Goal: Task Accomplishment & Management: Use online tool/utility

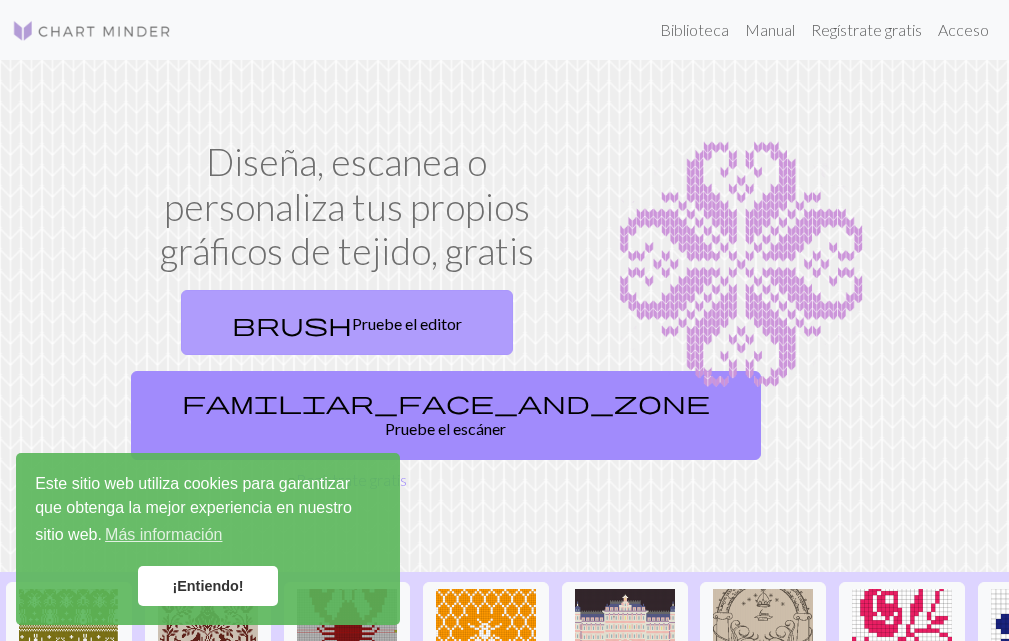
click at [384, 319] on font "Pruebe el editor" at bounding box center [407, 323] width 110 height 19
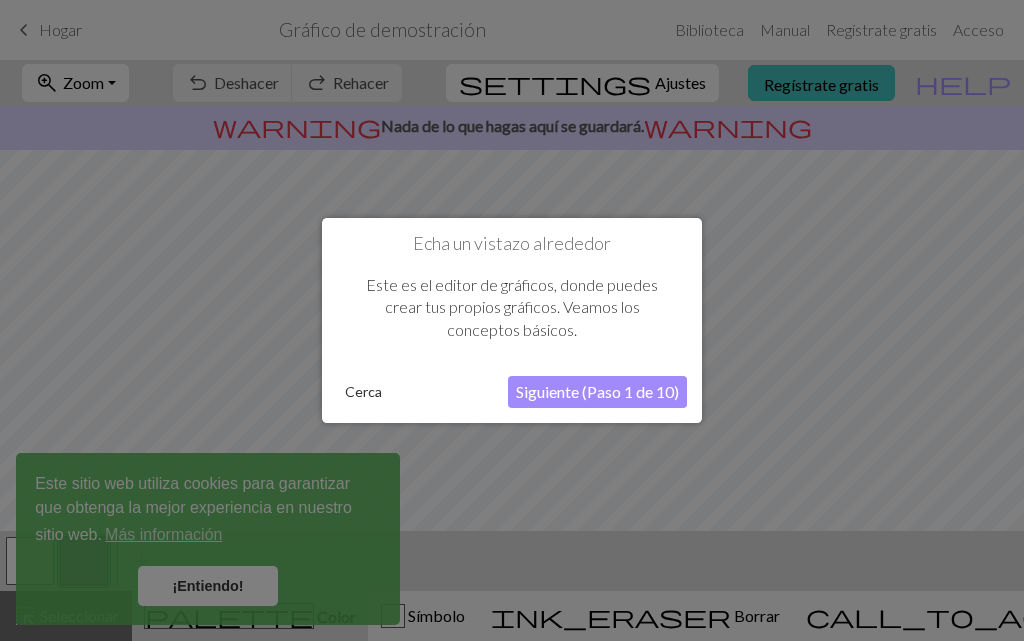
click at [639, 384] on font "Siguiente (Paso 1 de 10)" at bounding box center [597, 391] width 163 height 19
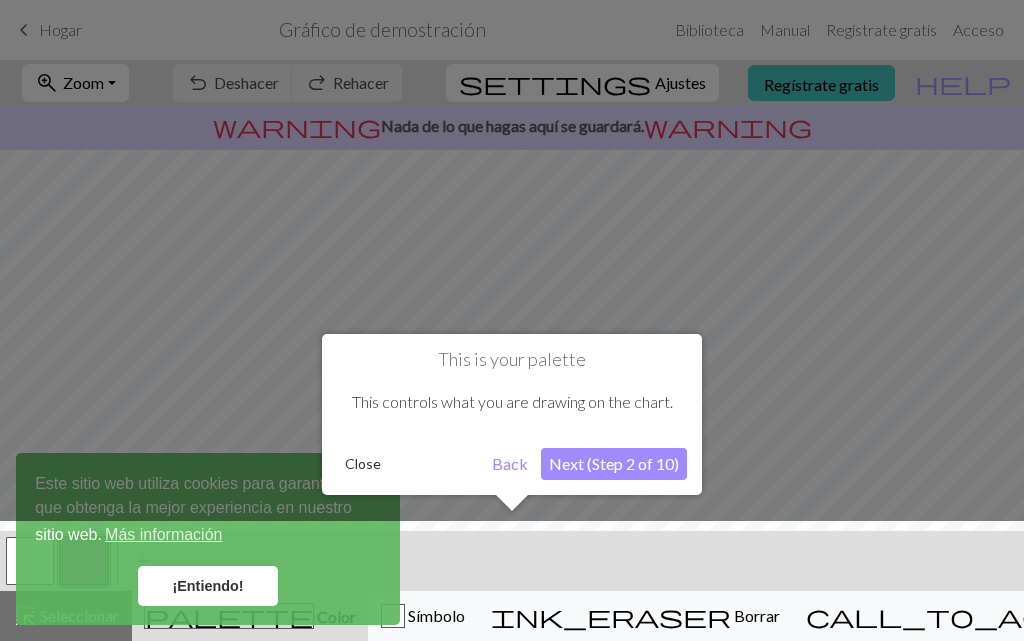
click at [637, 384] on div "This controls what you are drawing on the chart." at bounding box center [512, 402] width 350 height 62
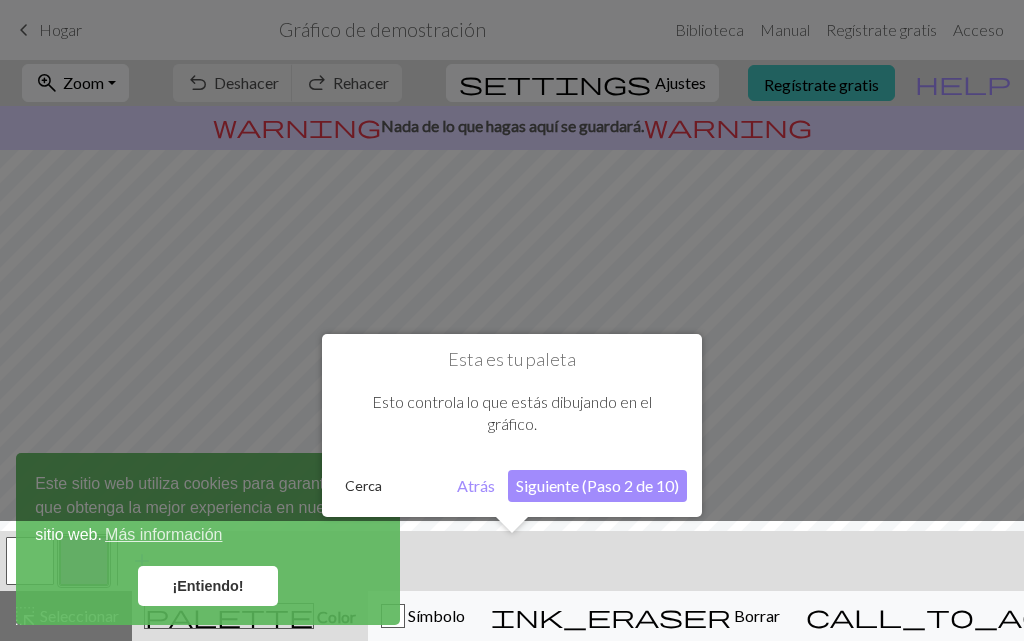
click at [373, 485] on font "Cerca" at bounding box center [363, 485] width 37 height 17
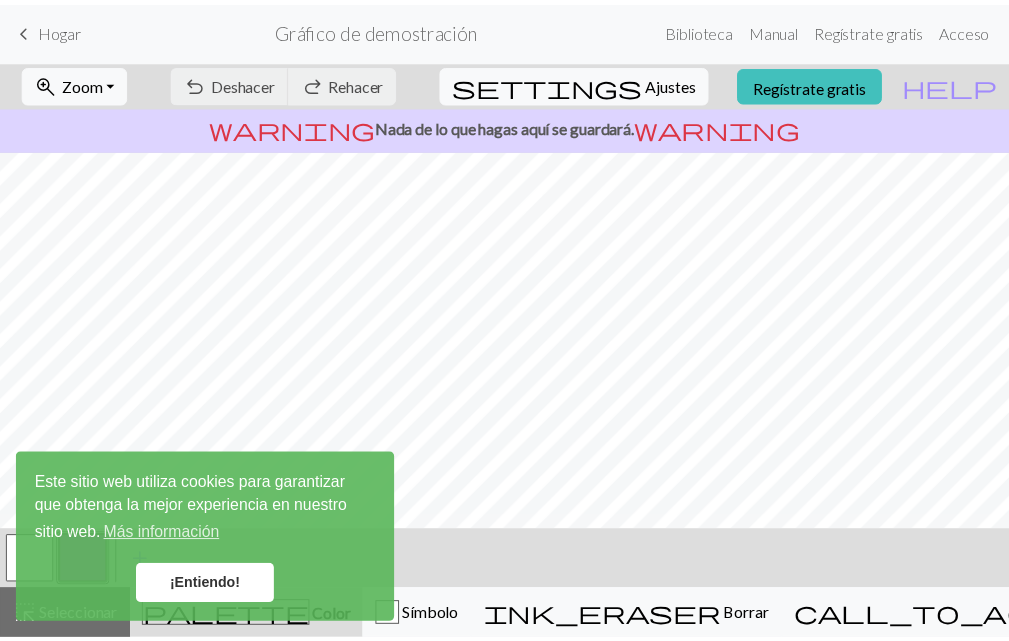
scroll to position [364, 0]
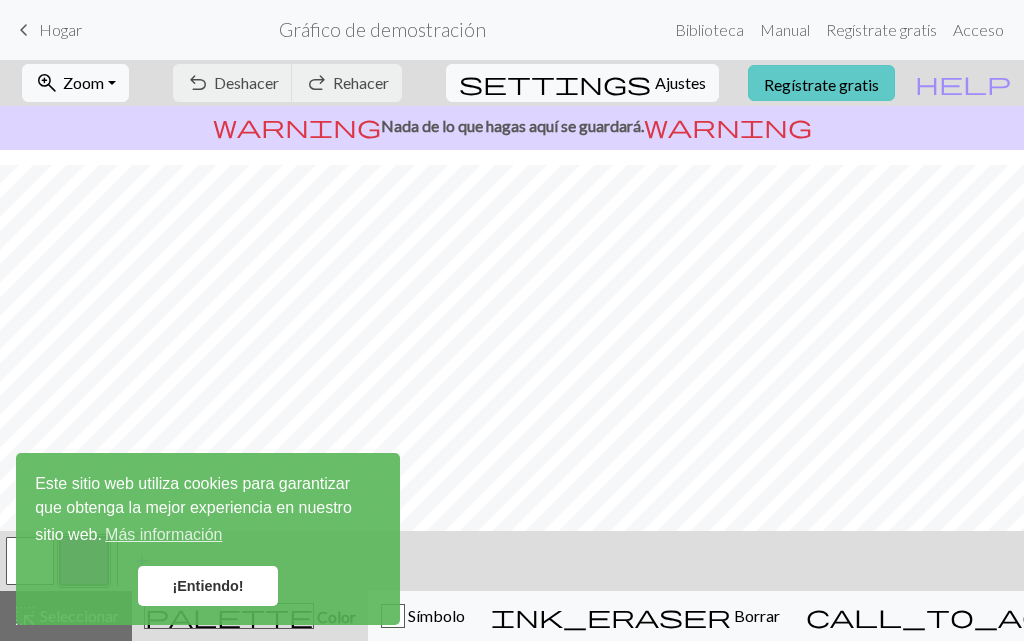
click at [848, 90] on font "Regístrate gratis" at bounding box center [821, 83] width 115 height 19
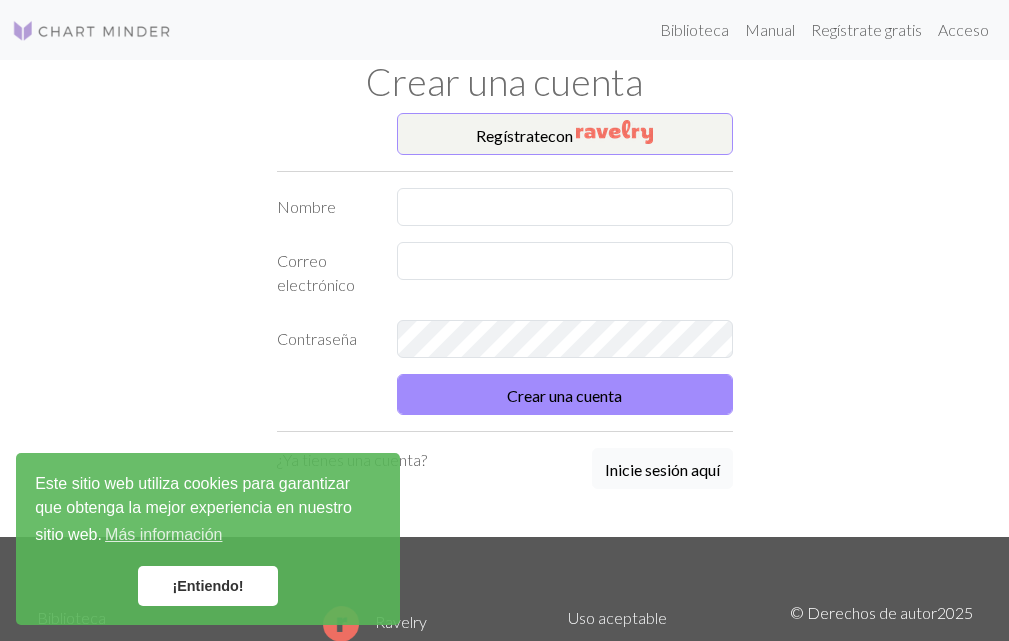
click at [673, 468] on font "Inicie sesión aquí" at bounding box center [662, 469] width 115 height 19
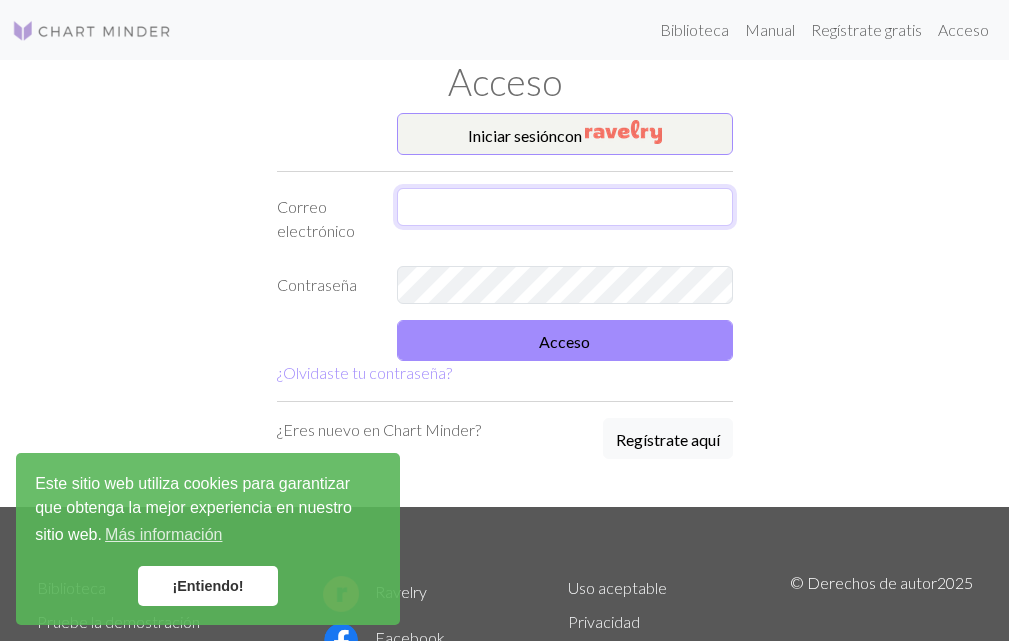
type input "stefaniapatriti@gmail.com"
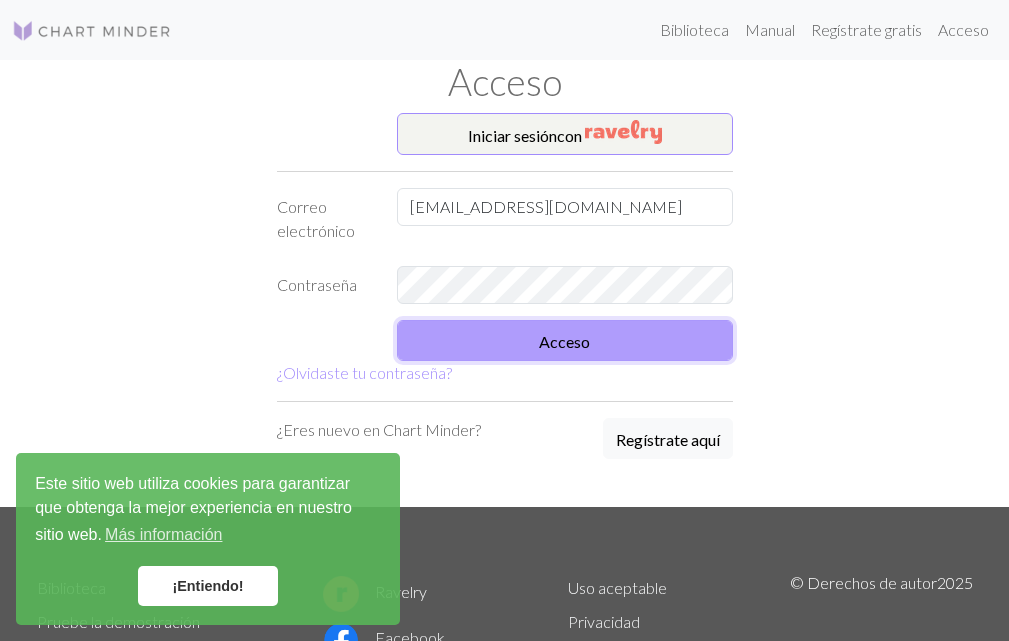
click at [638, 342] on button "Acceso" at bounding box center [565, 340] width 336 height 41
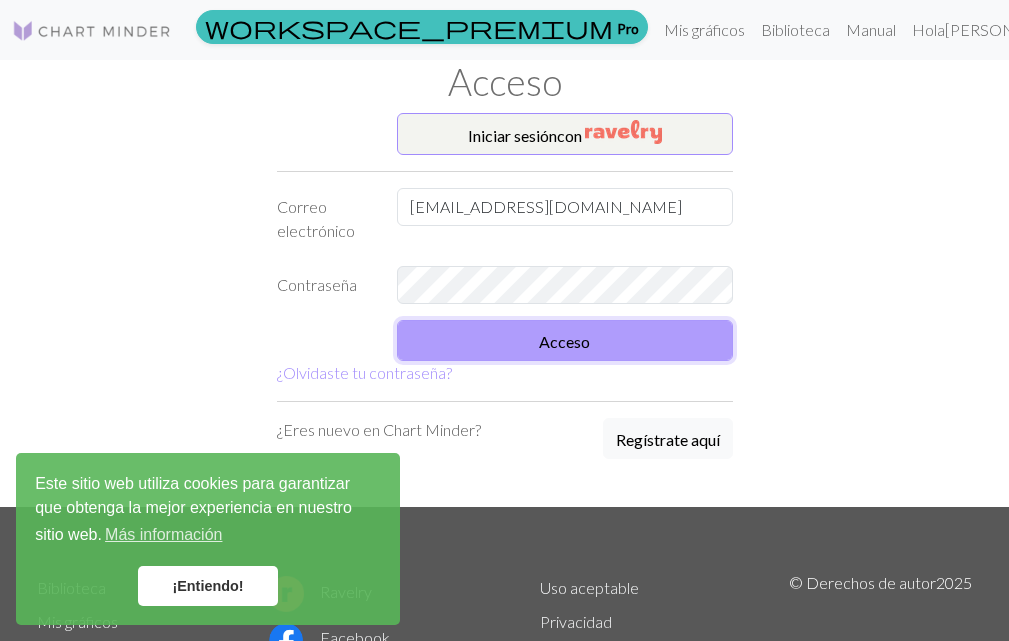
click at [636, 343] on button "Acceso" at bounding box center [565, 340] width 336 height 41
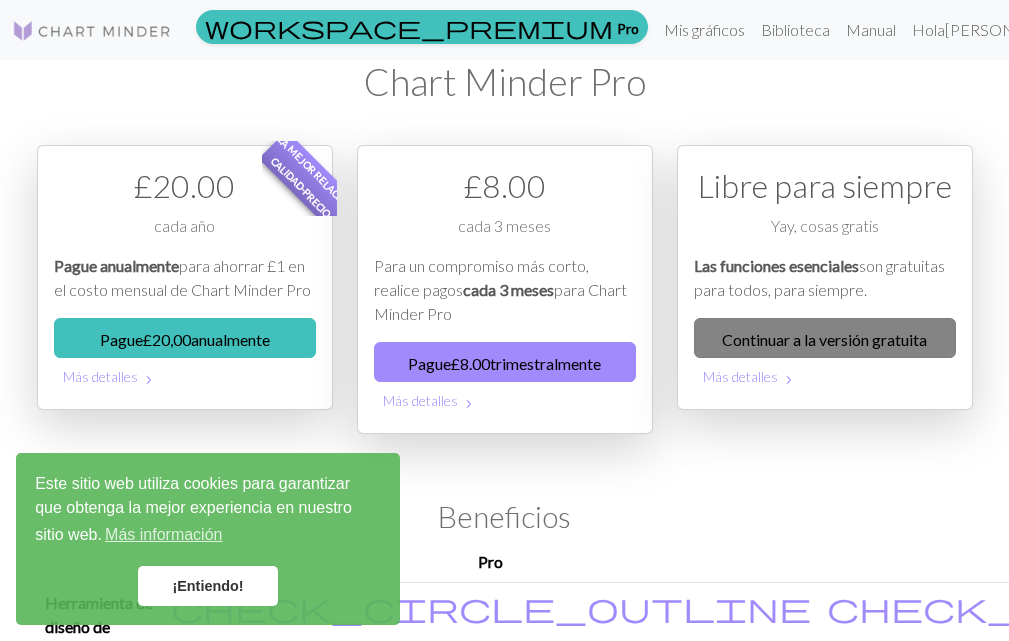
click at [902, 346] on font "Continuar a la versión gratuita" at bounding box center [824, 338] width 205 height 19
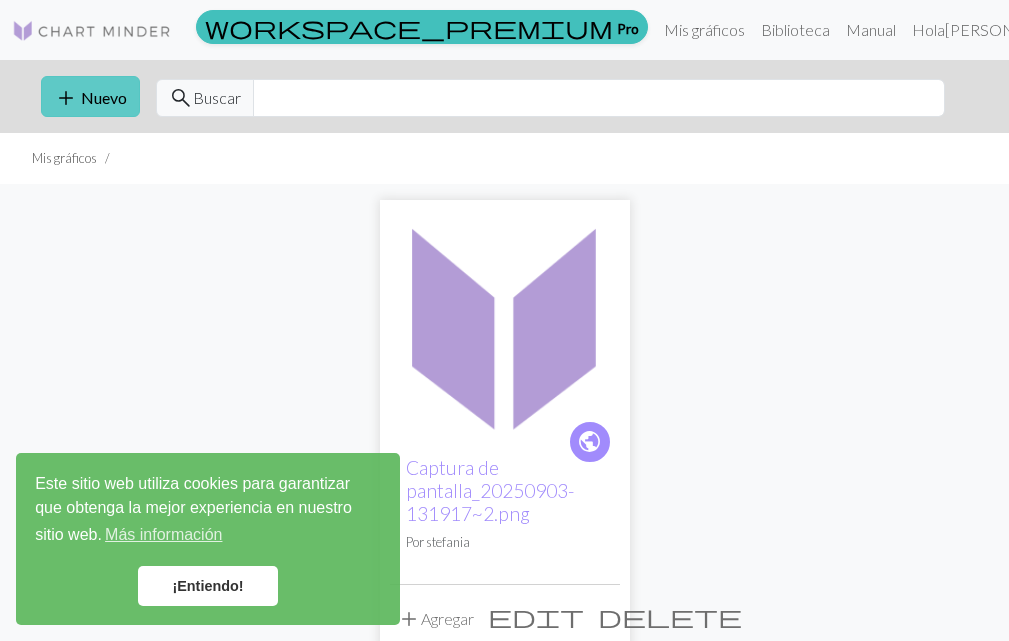
click at [104, 96] on font "Nuevo" at bounding box center [104, 97] width 46 height 19
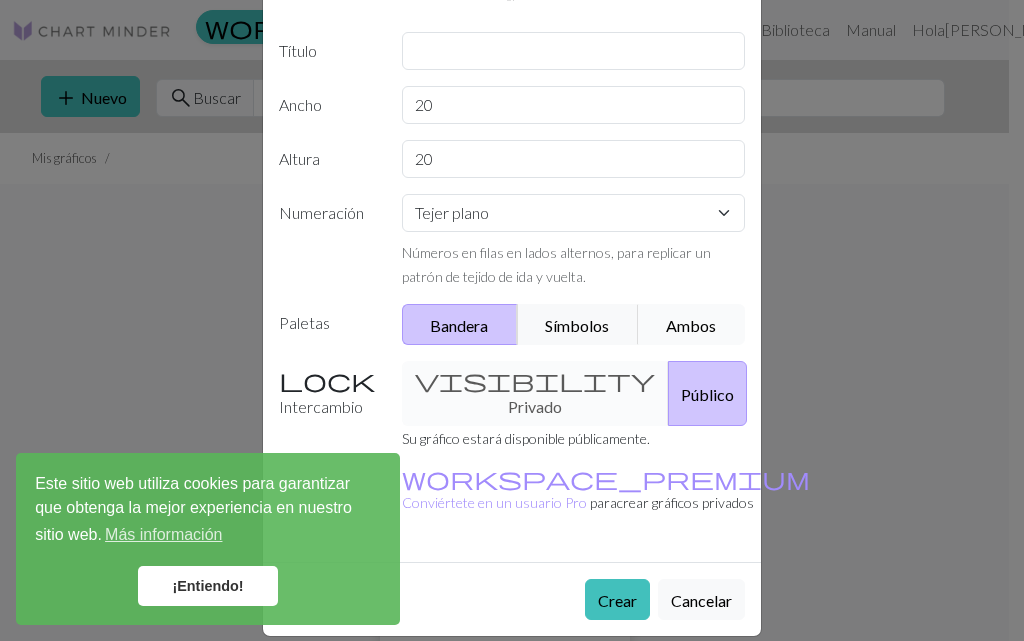
scroll to position [82, 0]
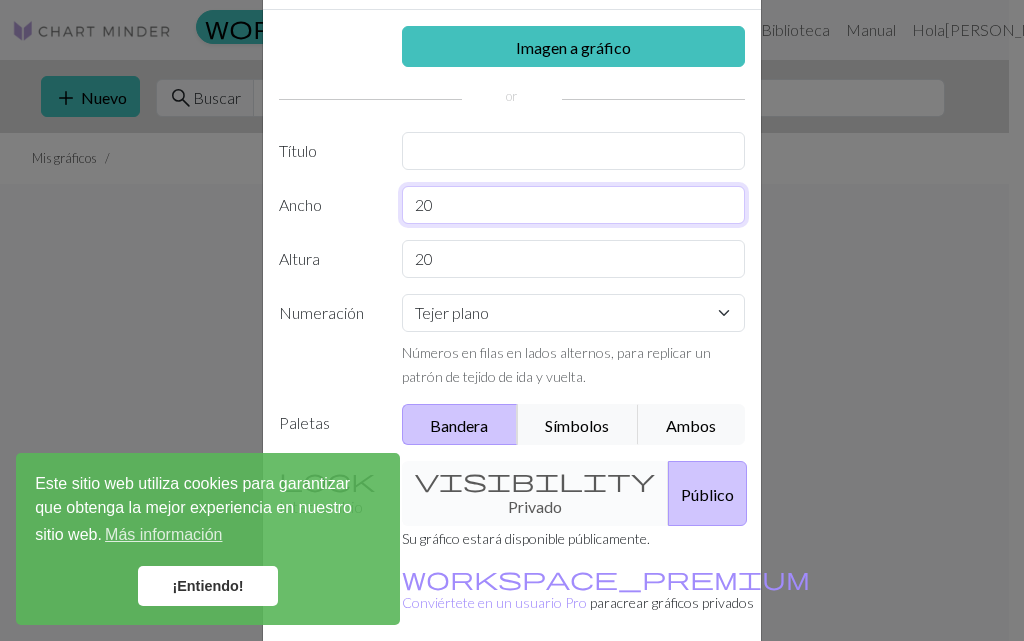
click at [462, 203] on input "20" at bounding box center [574, 205] width 344 height 38
drag, startPoint x: 423, startPoint y: 204, endPoint x: 376, endPoint y: 199, distance: 47.3
click at [376, 199] on div "Ancho 20" at bounding box center [512, 205] width 490 height 38
type input "50"
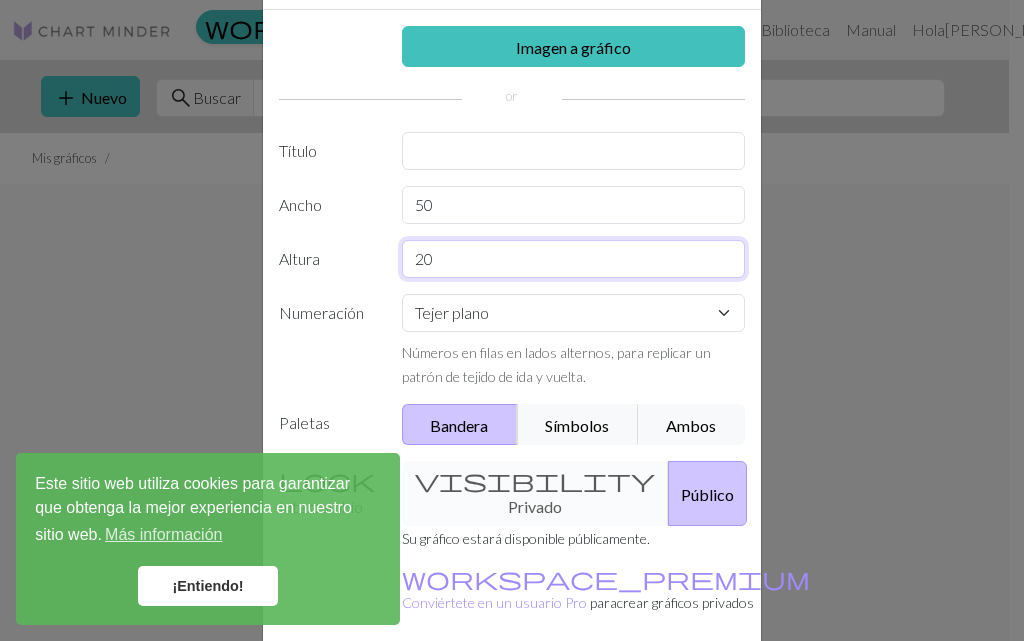
click at [477, 254] on input "20" at bounding box center [574, 259] width 344 height 38
type input "2"
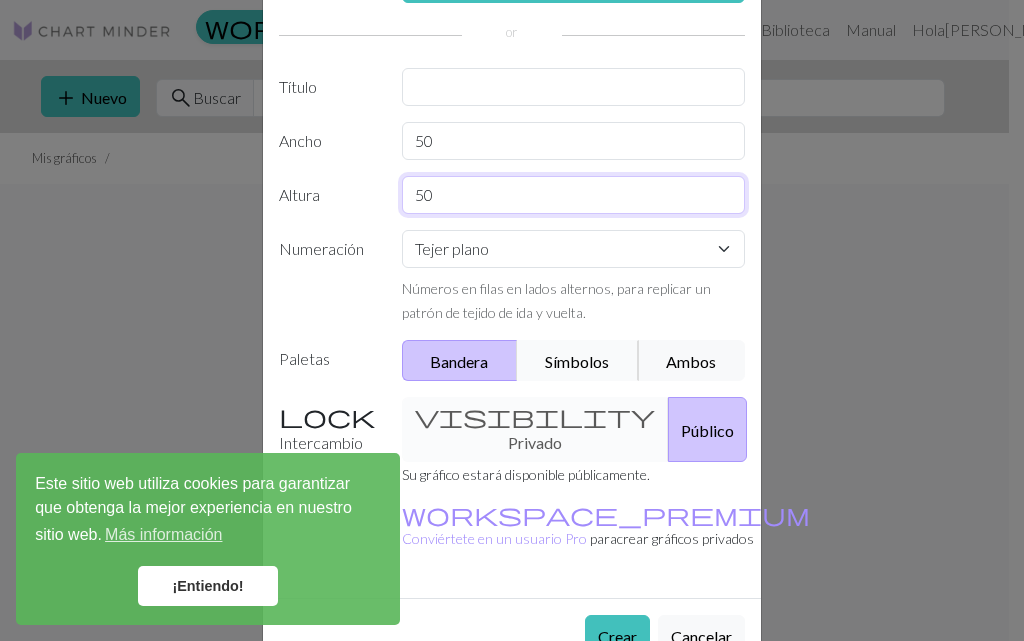
scroll to position [182, 0]
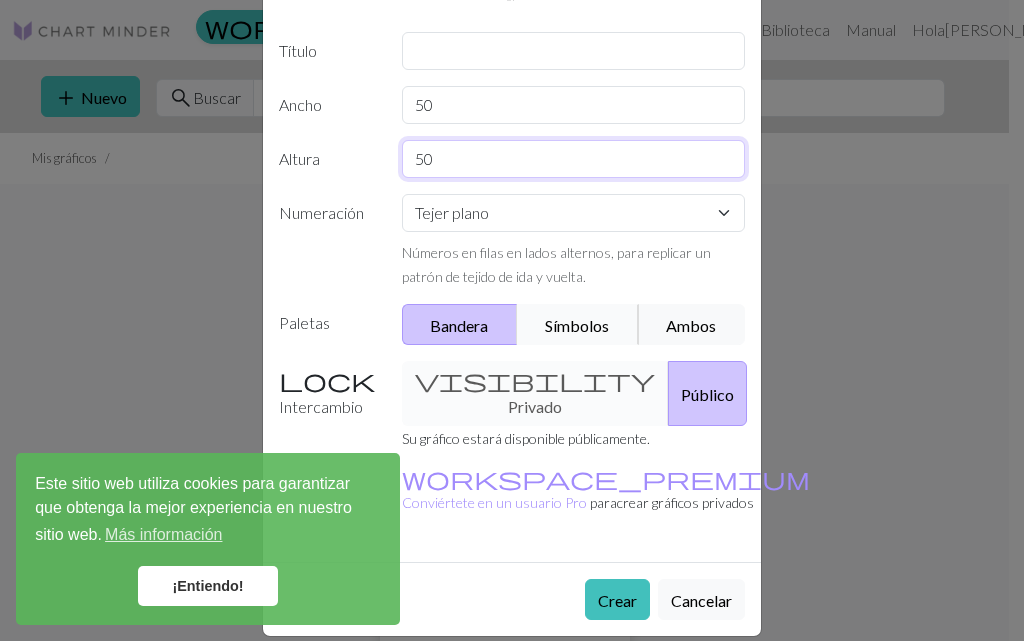
type input "50"
click at [575, 323] on font "Símbolos" at bounding box center [577, 325] width 64 height 19
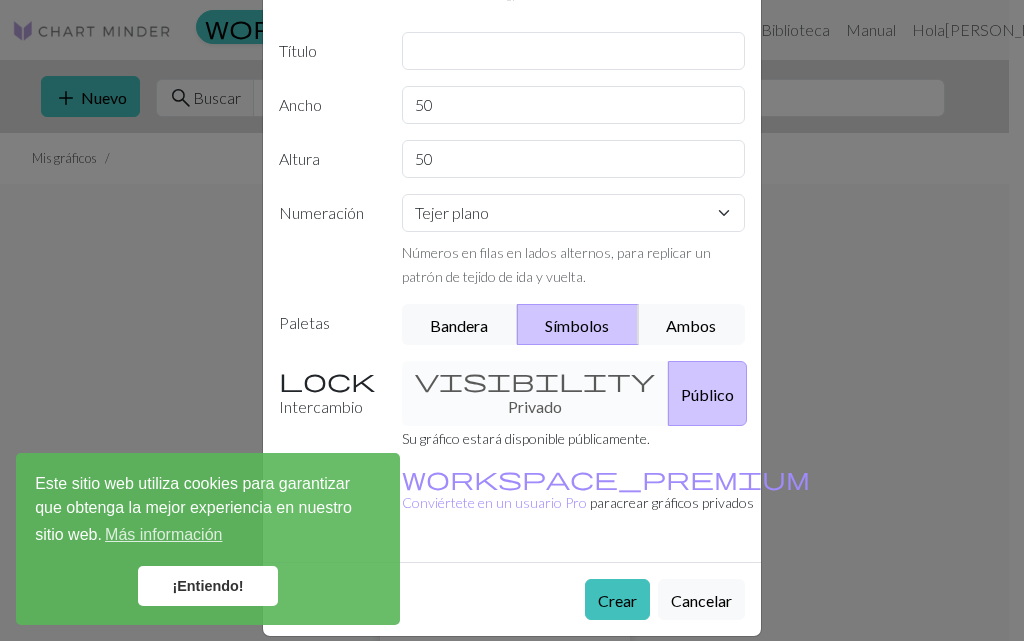
click at [523, 386] on div "visibility Privado Público" at bounding box center [574, 393] width 368 height 65
click at [473, 394] on div "visibility Privado Público" at bounding box center [574, 393] width 368 height 65
click at [242, 582] on font "¡Entiendo!" at bounding box center [207, 586] width 71 height 16
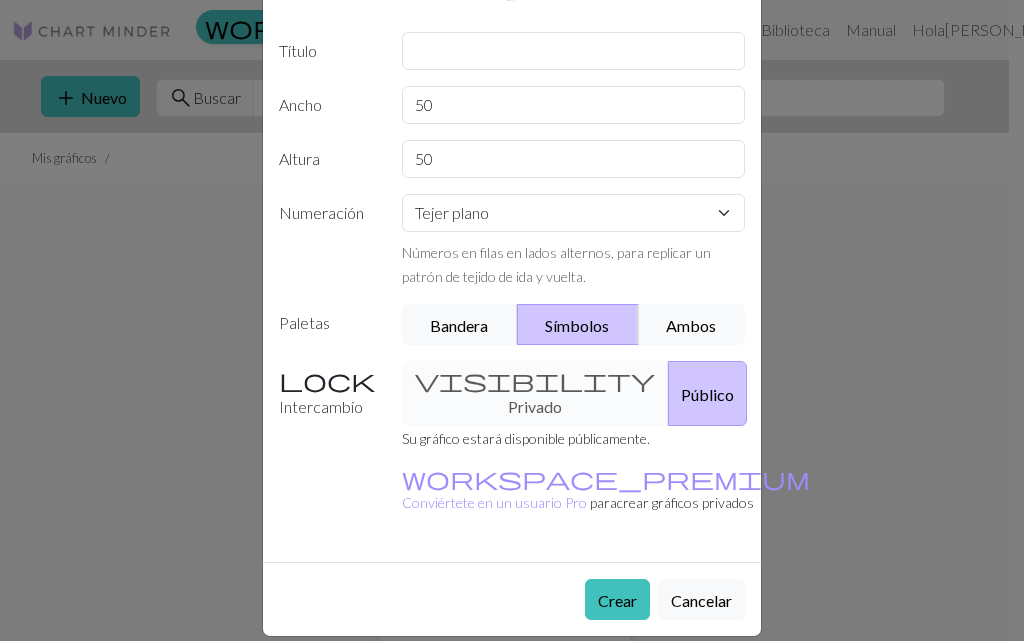
click at [532, 381] on div "visibility Privado Público" at bounding box center [574, 393] width 368 height 65
click at [479, 397] on div "visibility Privado Público" at bounding box center [574, 393] width 368 height 65
click at [432, 376] on div "visibility Privado Público" at bounding box center [574, 393] width 368 height 65
click at [552, 363] on div "visibility Privado Público" at bounding box center [574, 393] width 368 height 65
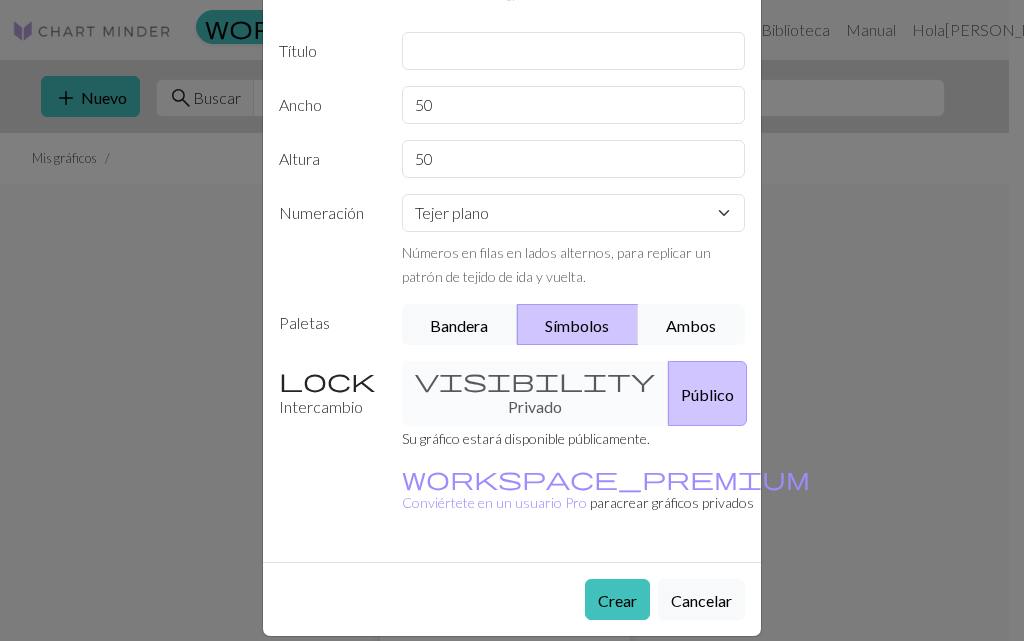
click at [666, 327] on font "Ambos" at bounding box center [691, 325] width 50 height 19
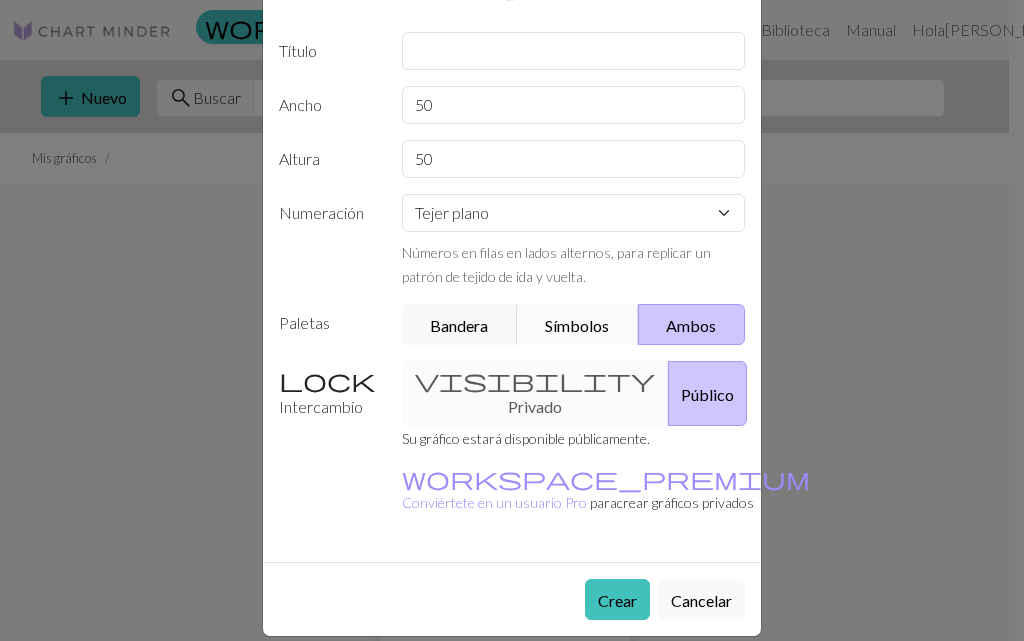
click at [588, 324] on font "Símbolos" at bounding box center [577, 325] width 64 height 19
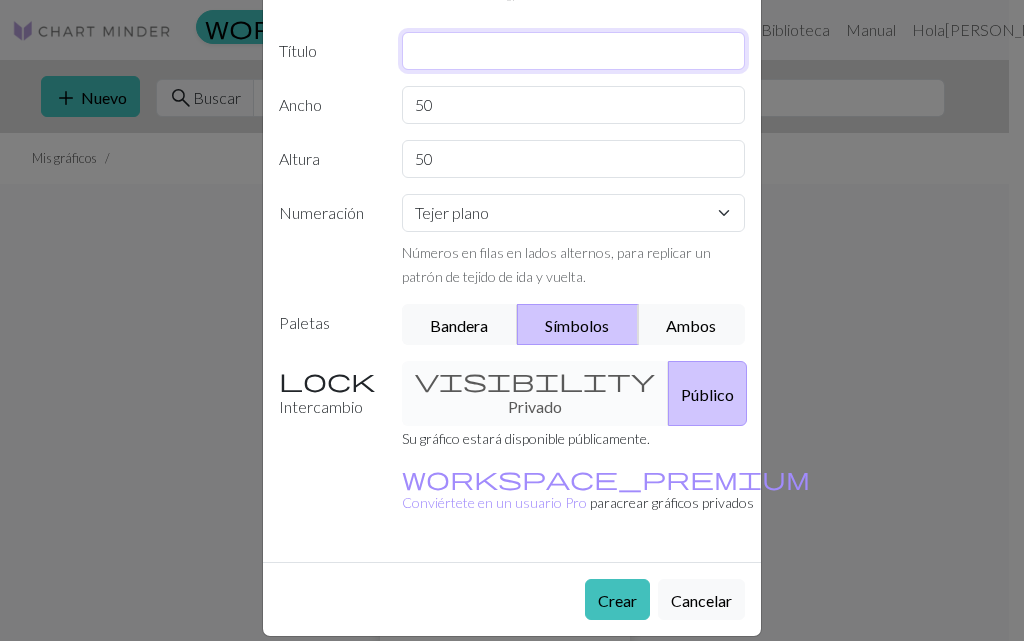
click at [494, 52] on input "text" at bounding box center [574, 51] width 344 height 38
type input "beso"
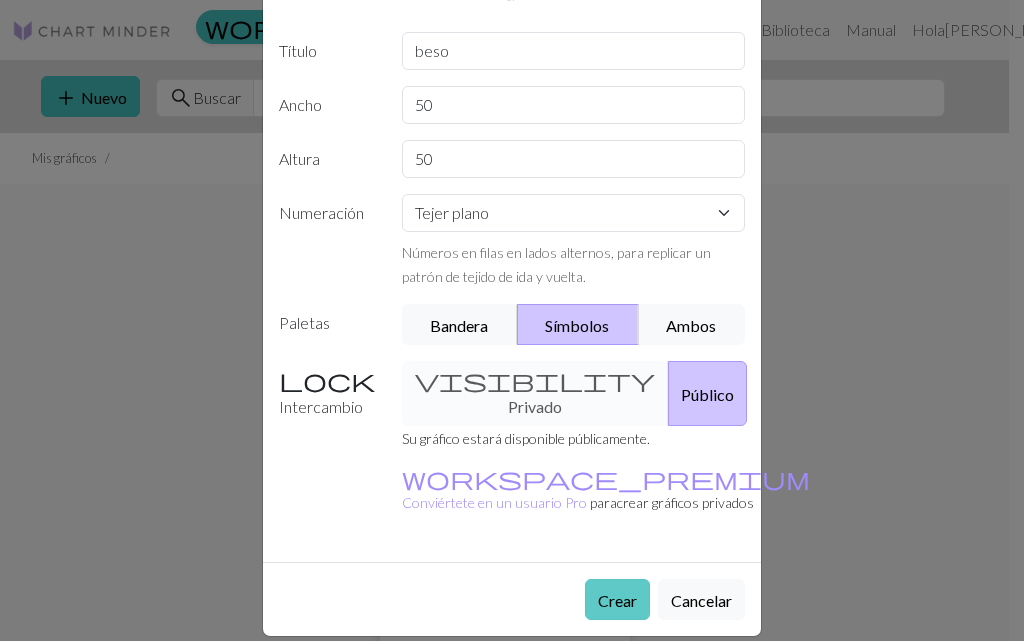
click at [606, 591] on font "Crear" at bounding box center [617, 600] width 39 height 19
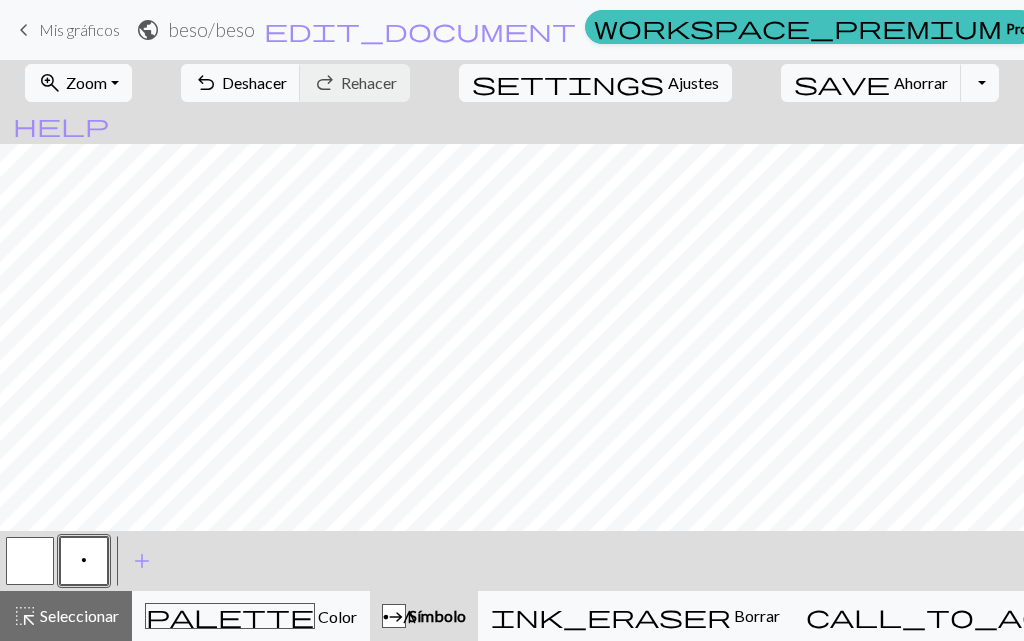
click at [90, 551] on button "p" at bounding box center [84, 561] width 48 height 48
click at [109, 614] on font "Seleccionar" at bounding box center [79, 615] width 79 height 19
click at [67, 618] on font "Seleccionar" at bounding box center [79, 615] width 79 height 19
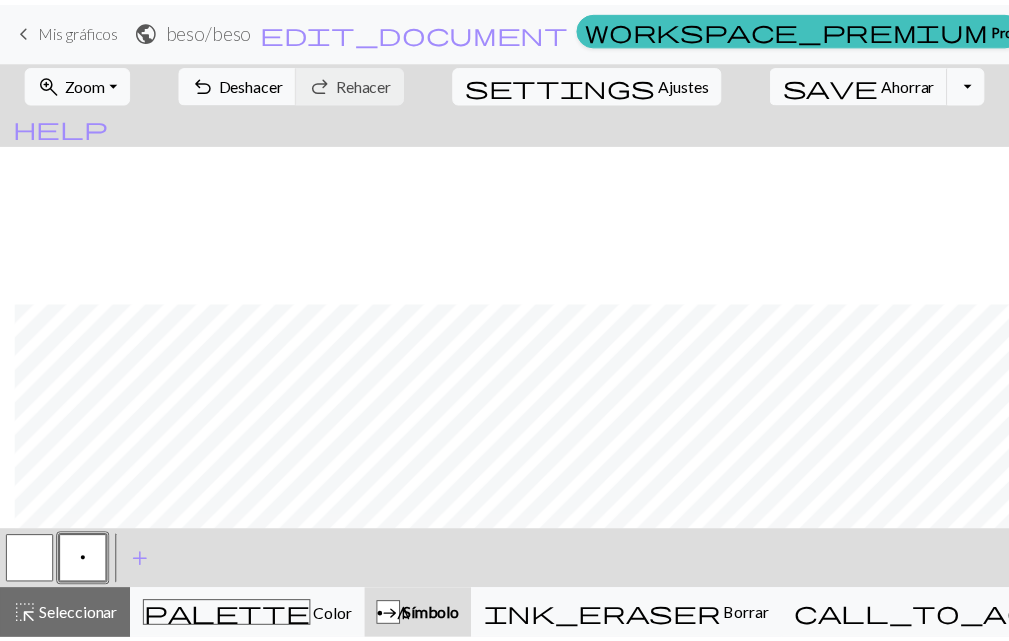
scroll to position [680, 428]
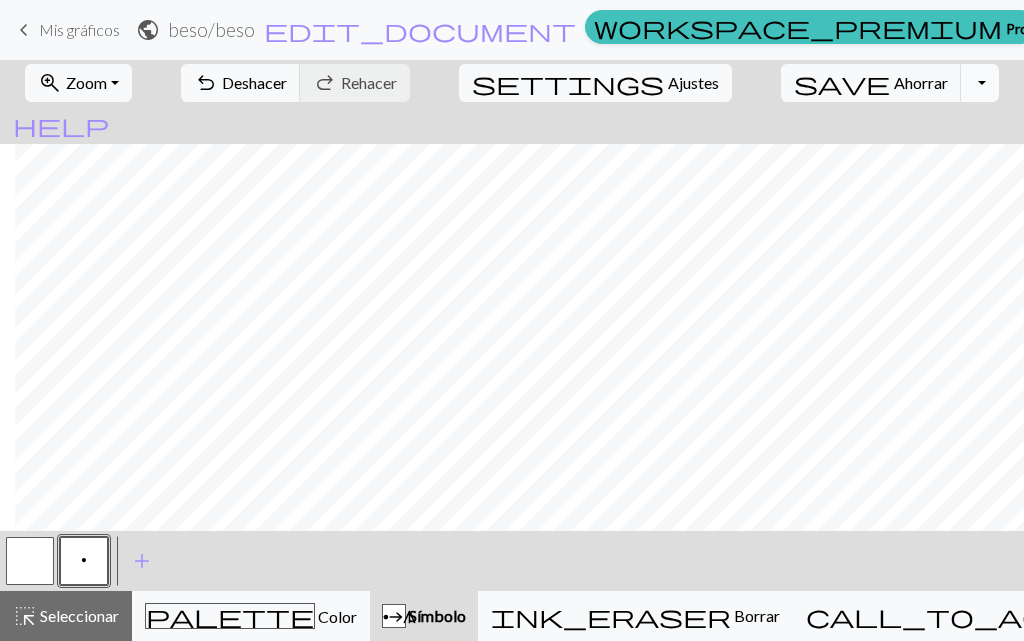
click at [961, 84] on button "Alternar menú desplegable" at bounding box center [980, 83] width 38 height 38
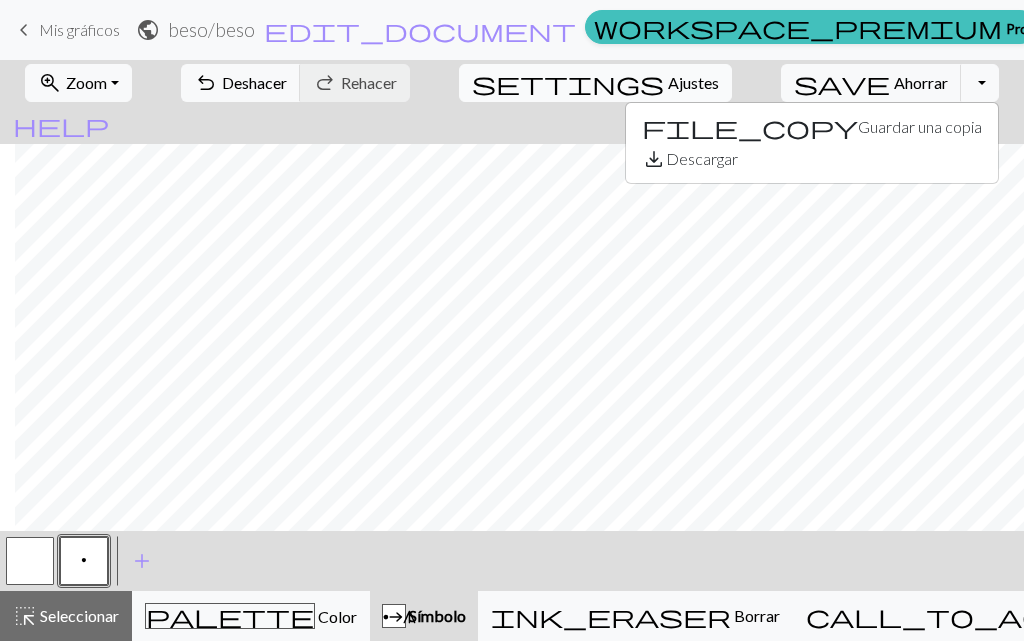
click at [668, 85] on font "Ajustes" at bounding box center [693, 82] width 51 height 19
select select "aran"
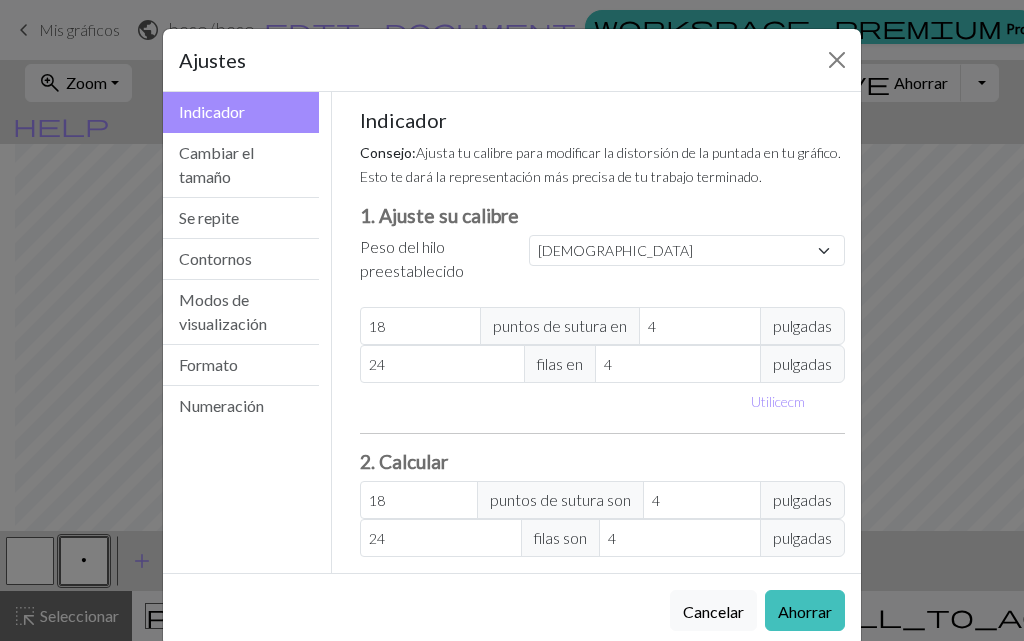
click at [938, 404] on div "Ajustes Indicador Indicador Cambiar el tamaño Se repite Contornos Modos de visu…" at bounding box center [512, 320] width 1024 height 641
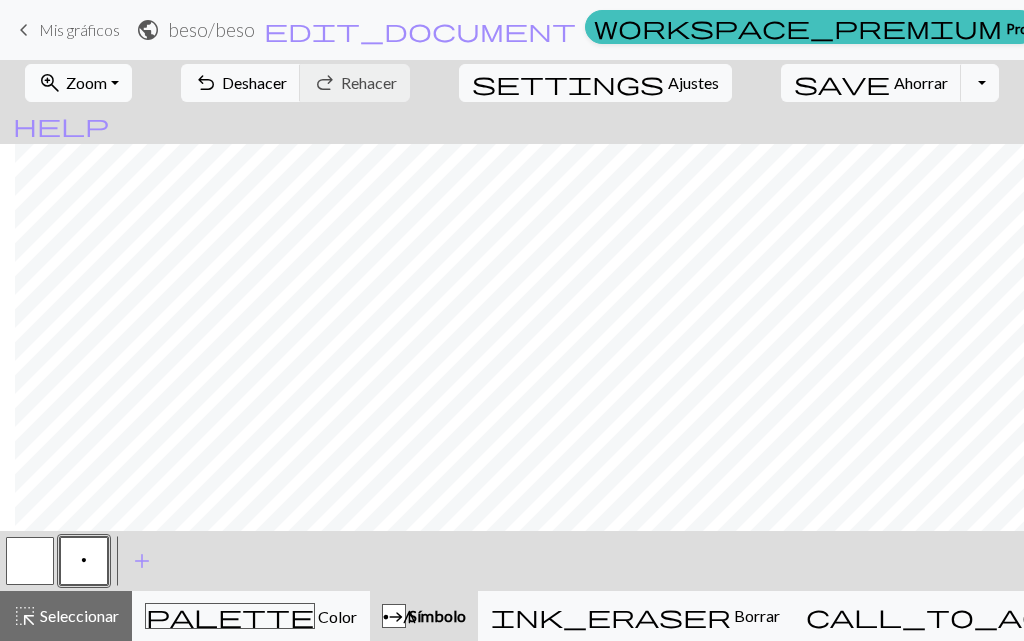
click at [107, 86] on font "Zoom" at bounding box center [86, 82] width 41 height 19
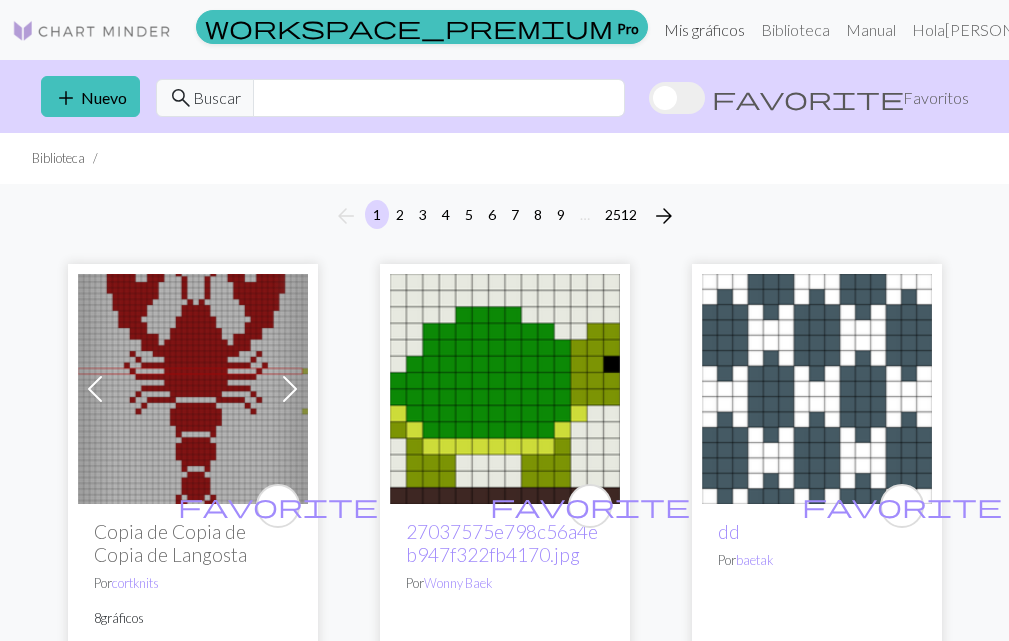
click at [693, 27] on font "Mis gráficos" at bounding box center [704, 29] width 81 height 19
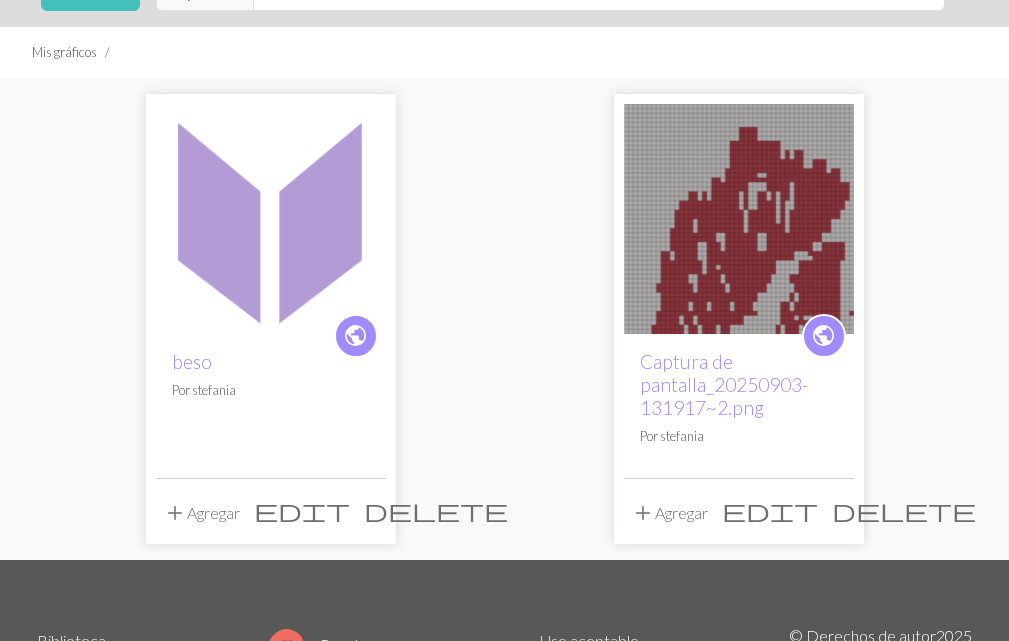
scroll to position [100, 0]
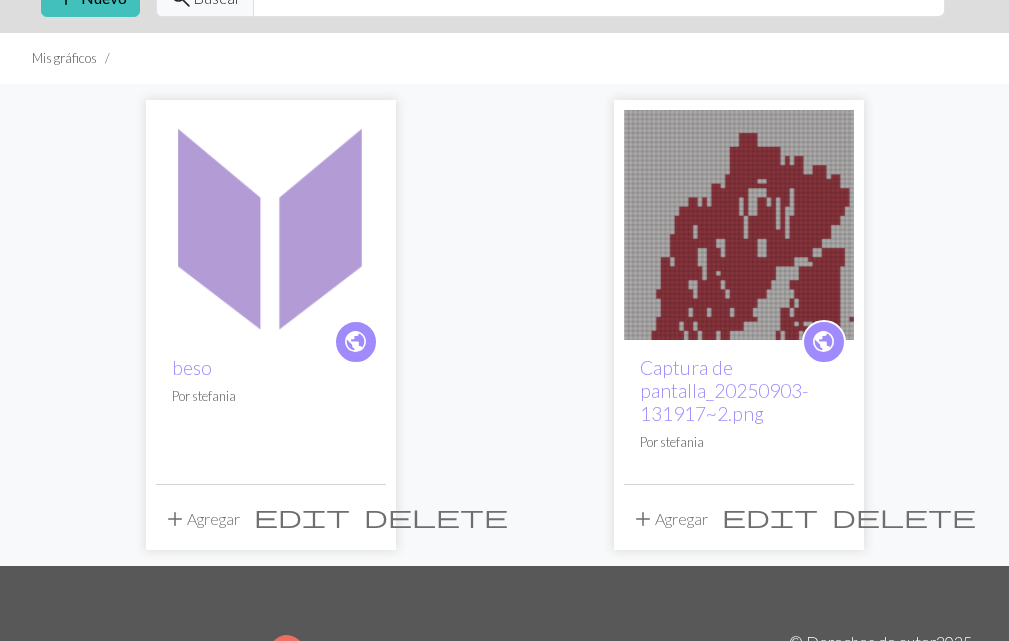
click at [708, 280] on img at bounding box center [739, 225] width 230 height 230
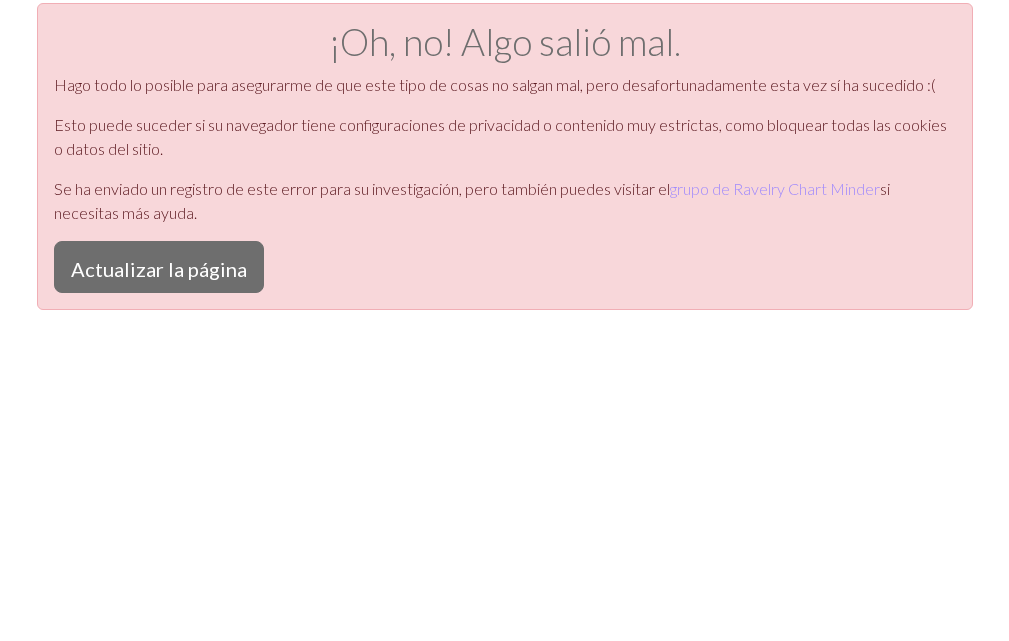
scroll to position [8, 0]
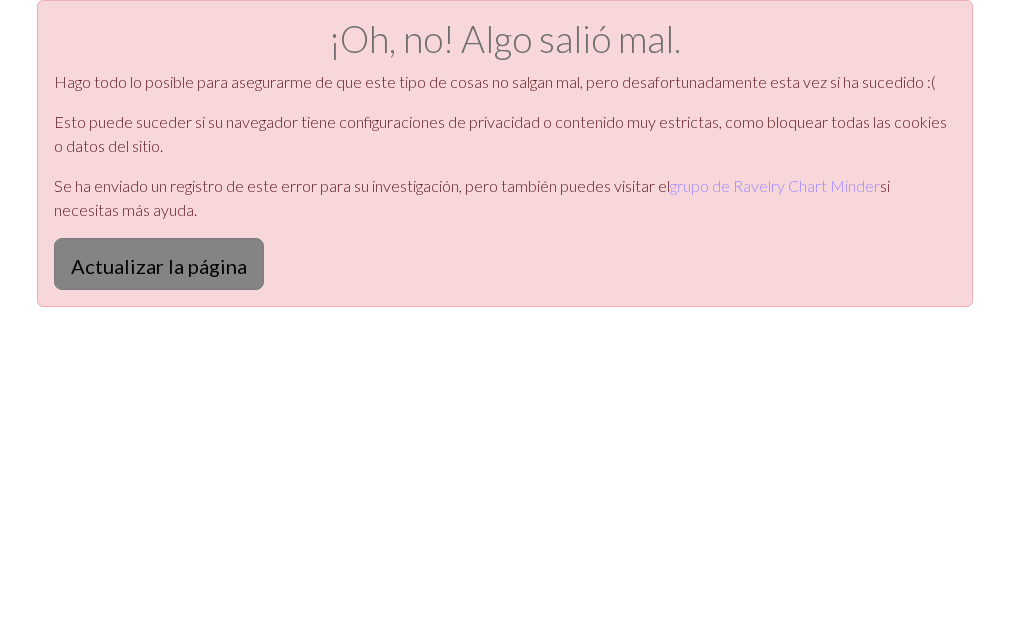
click at [195, 252] on font "Actualizar la página" at bounding box center [159, 263] width 176 height 24
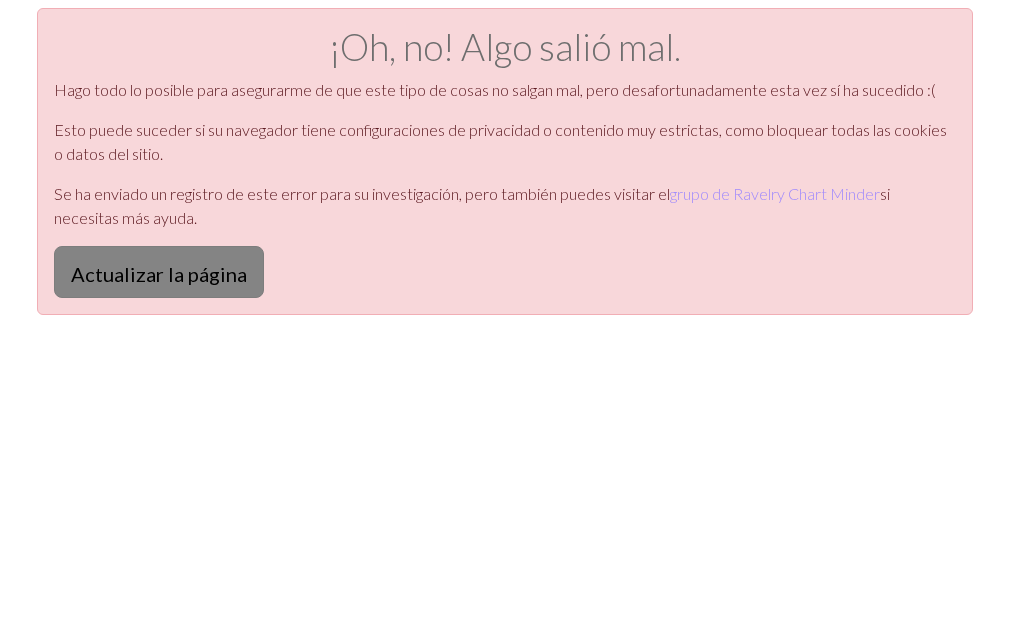
click at [195, 257] on button "Actualizar la página" at bounding box center [159, 272] width 210 height 52
click at [181, 269] on font "Actualizar la página" at bounding box center [159, 274] width 176 height 24
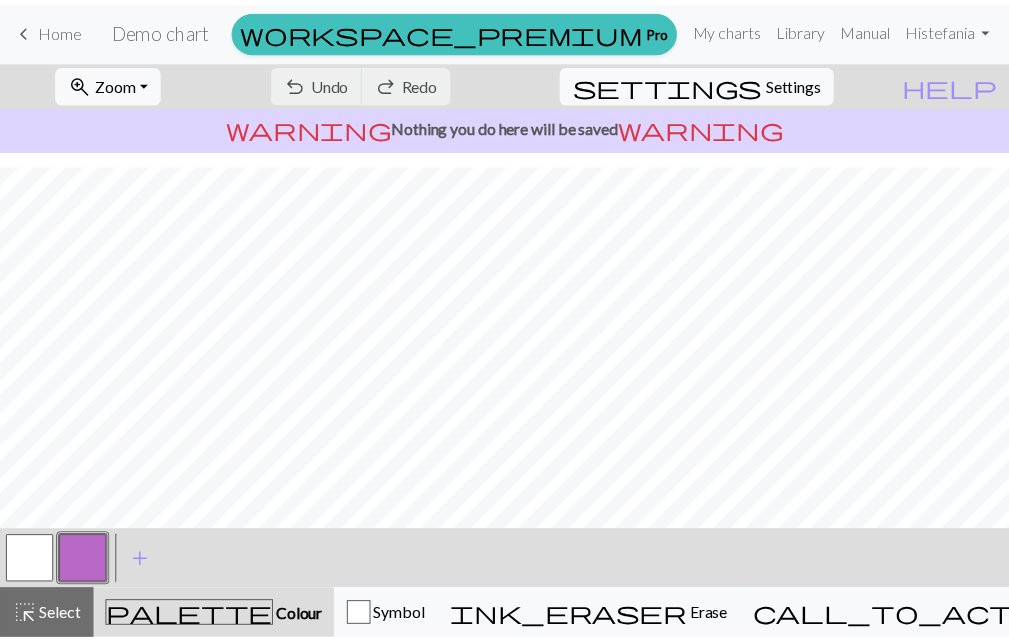
scroll to position [364, 0]
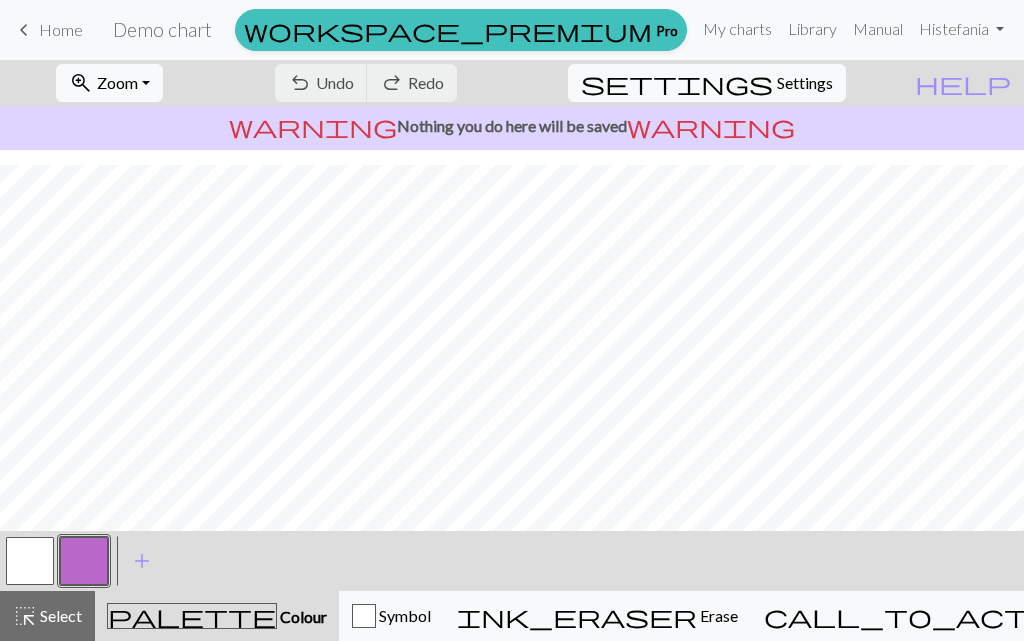
click at [17, 32] on span "keyboard_arrow_left" at bounding box center [24, 30] width 24 height 28
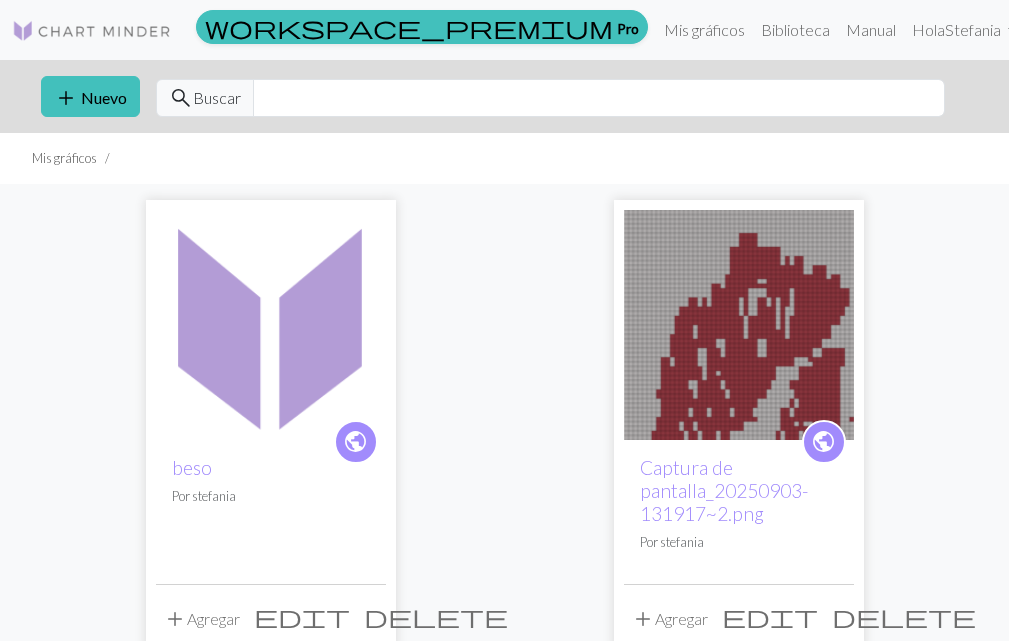
scroll to position [100, 0]
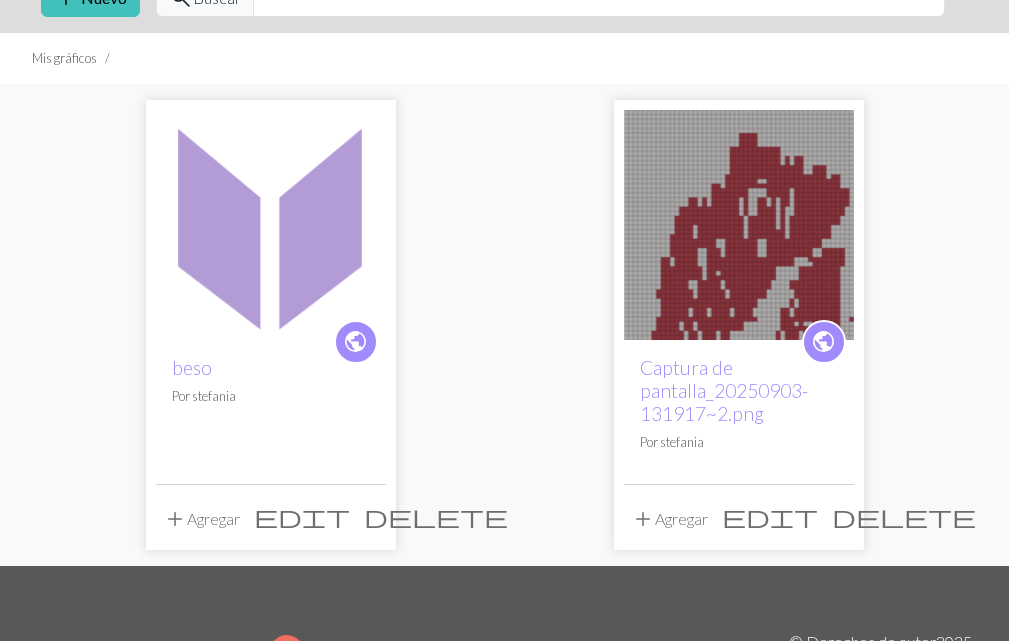
click at [263, 279] on img at bounding box center [271, 225] width 230 height 230
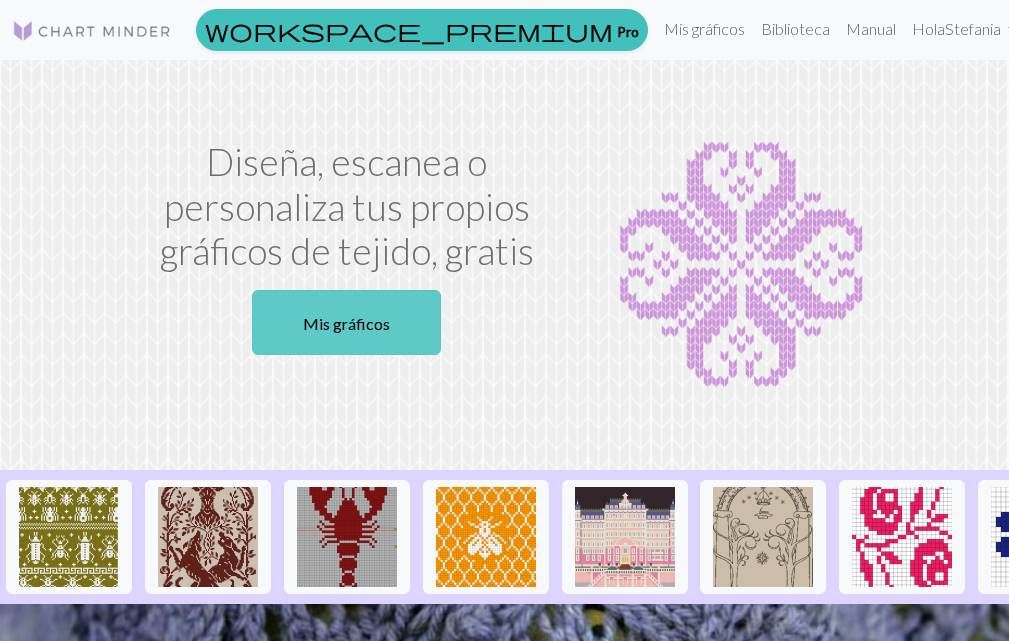
click at [392, 348] on link "Mis gráficos" at bounding box center [346, 322] width 189 height 65
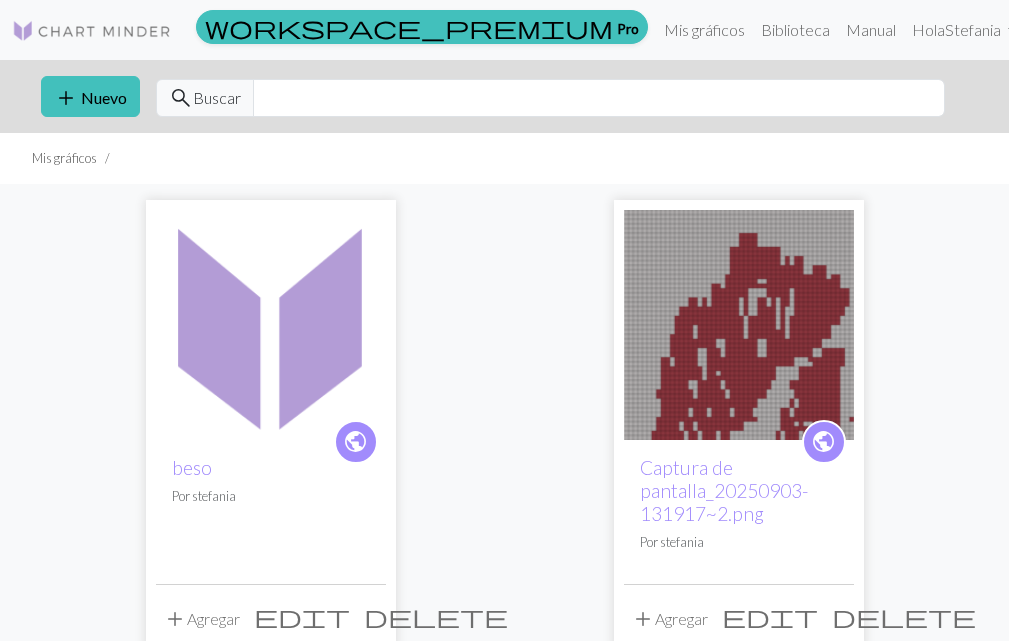
click at [261, 441] on div "public beso Por stefania" at bounding box center [271, 512] width 230 height 144
click at [272, 346] on img at bounding box center [271, 325] width 230 height 230
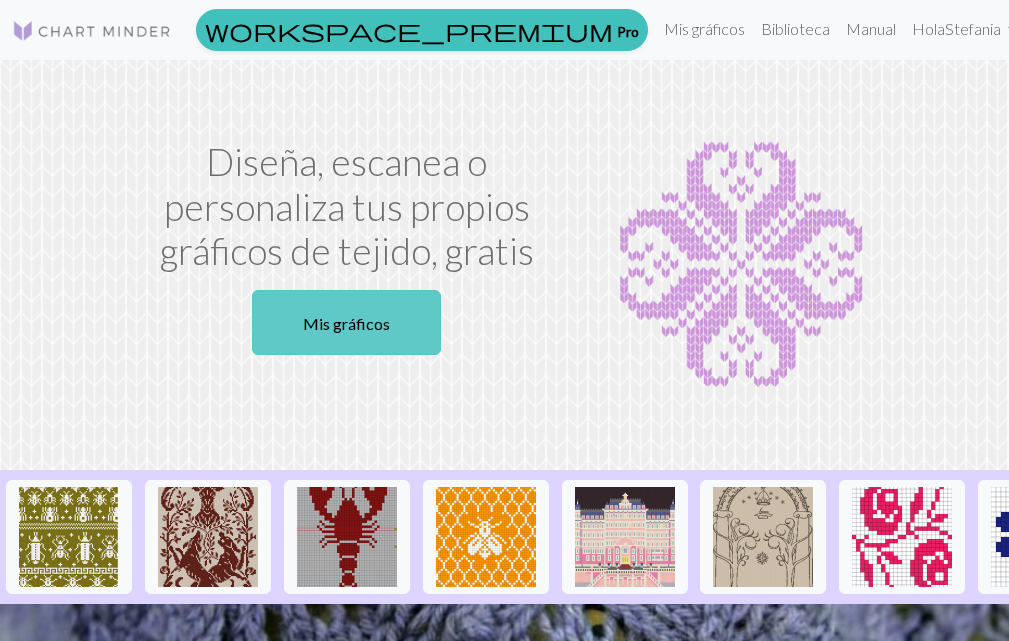
drag, startPoint x: 341, startPoint y: 328, endPoint x: 338, endPoint y: 316, distance: 12.4
click at [341, 327] on font "Mis gráficos" at bounding box center [346, 323] width 87 height 19
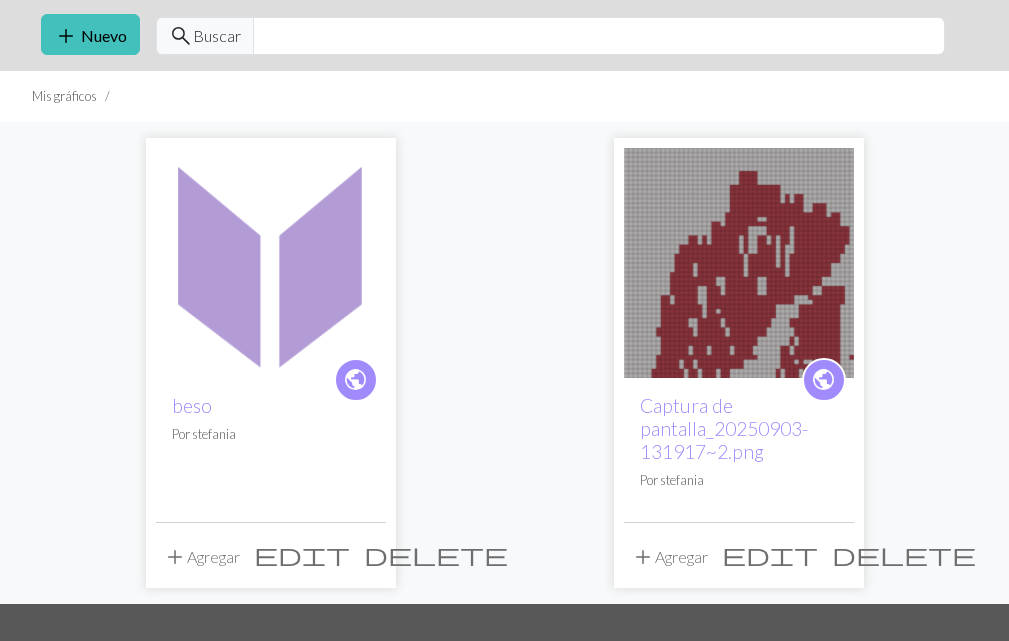
scroll to position [36, 0]
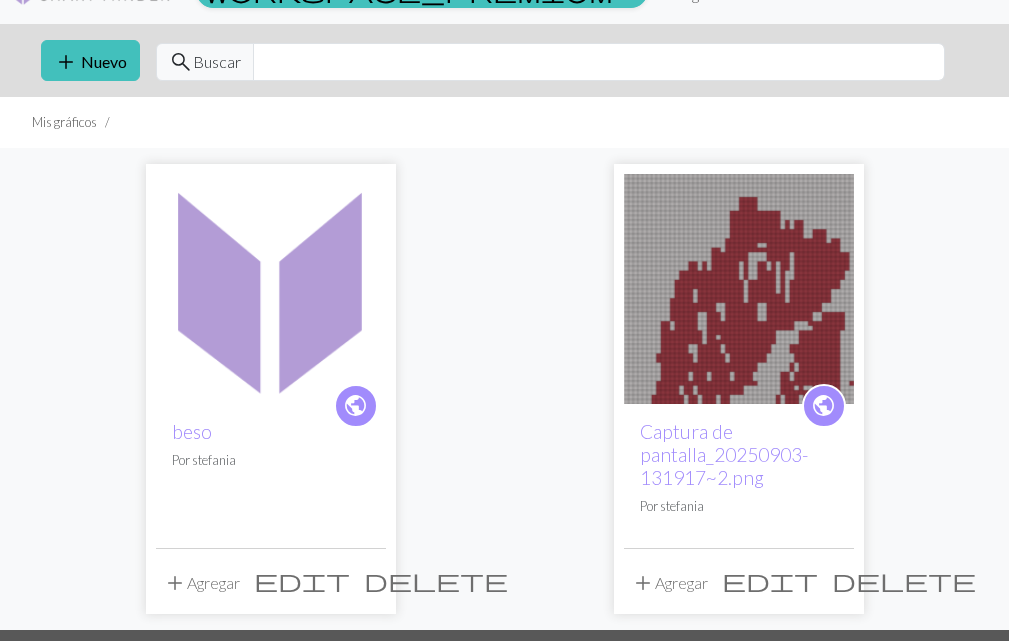
click at [364, 580] on span "delete" at bounding box center [436, 580] width 144 height 28
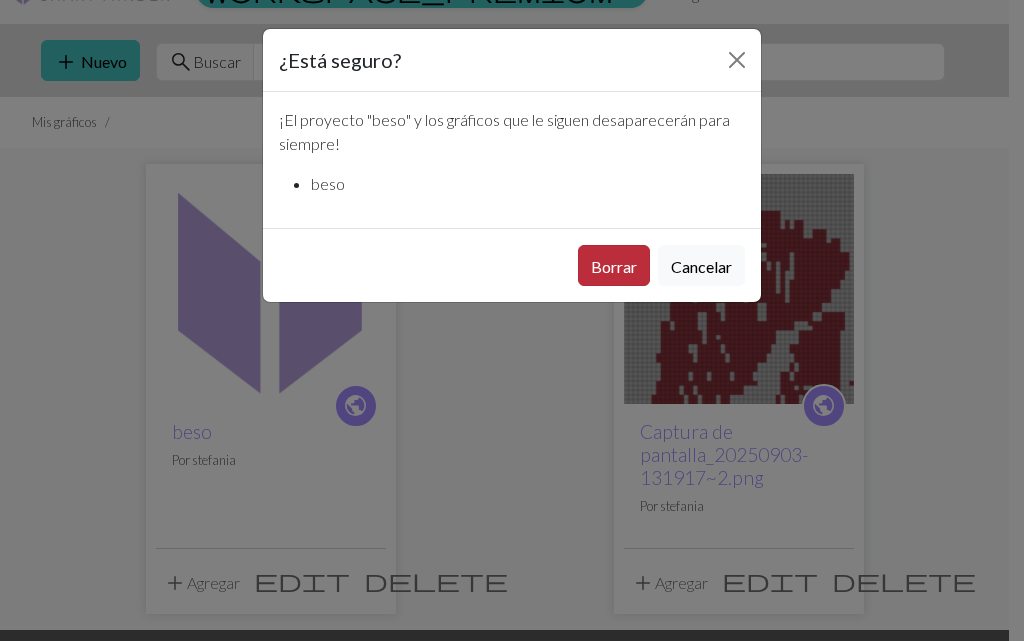
click at [626, 255] on font "Borrar" at bounding box center [614, 264] width 46 height 19
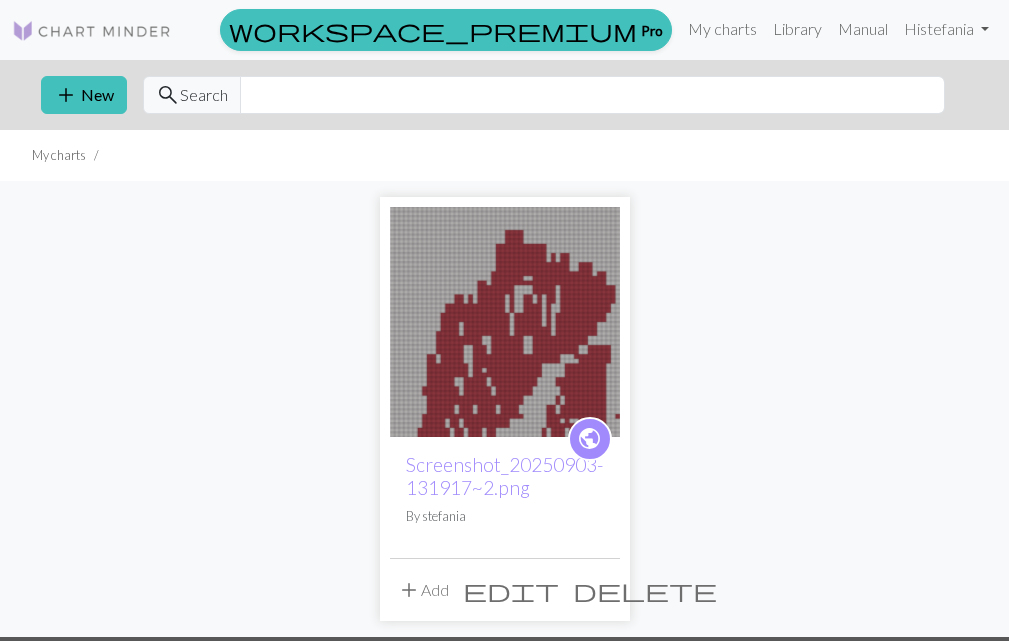
scroll to position [36, 0]
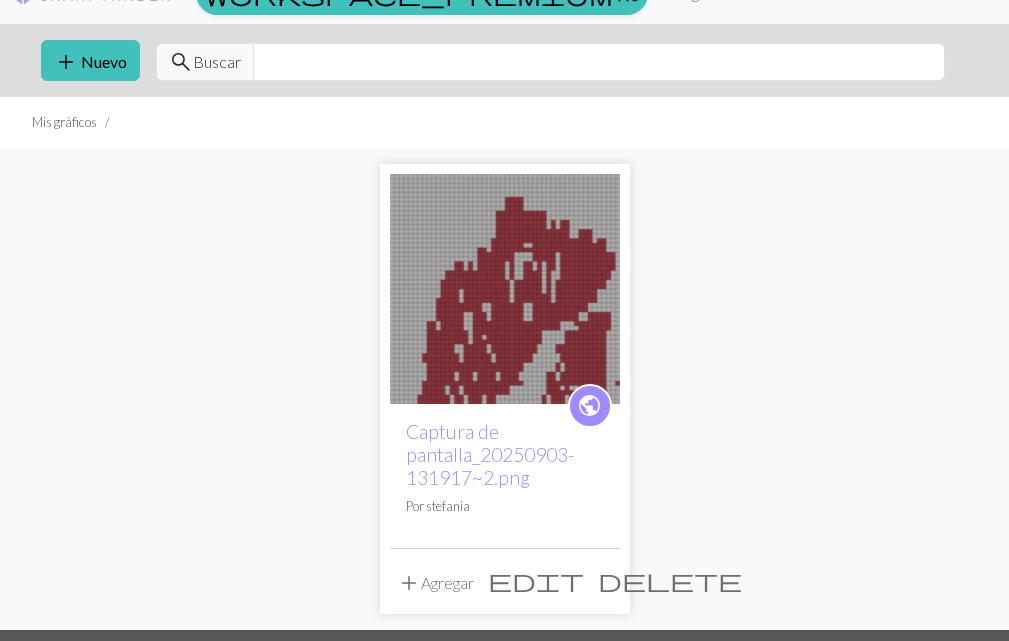
click at [604, 584] on span "delete" at bounding box center [670, 580] width 144 height 28
click at [602, 575] on span "delete" at bounding box center [670, 580] width 144 height 28
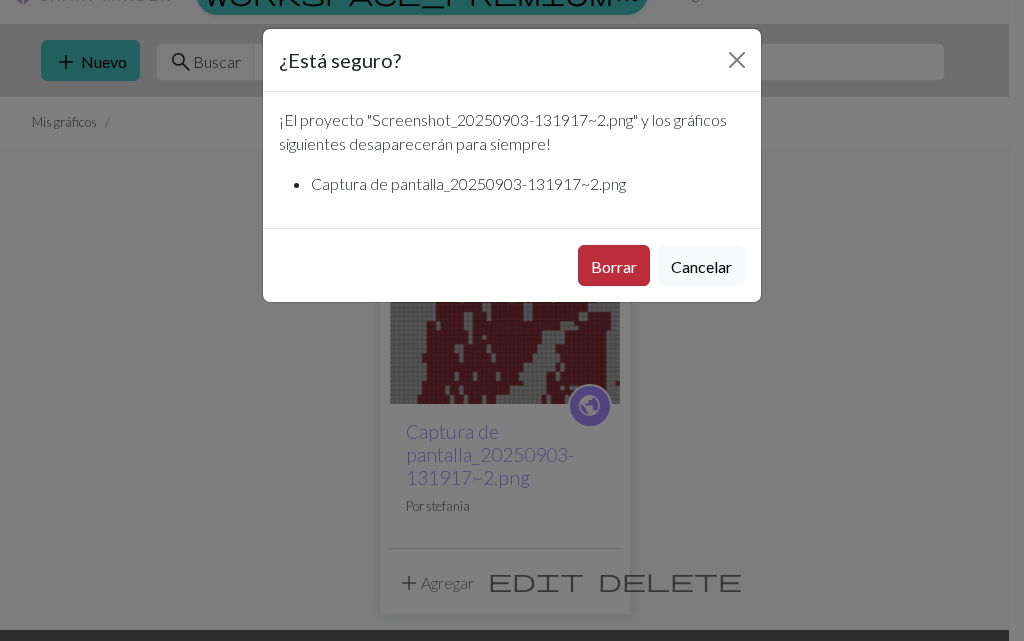
click at [616, 265] on font "Borrar" at bounding box center [614, 266] width 46 height 19
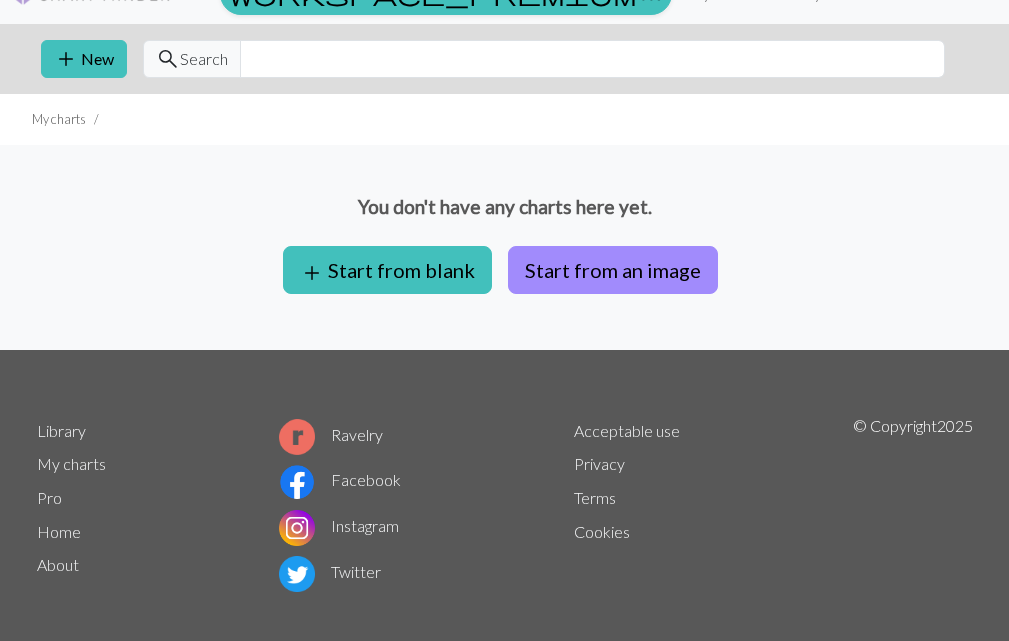
scroll to position [36, 0]
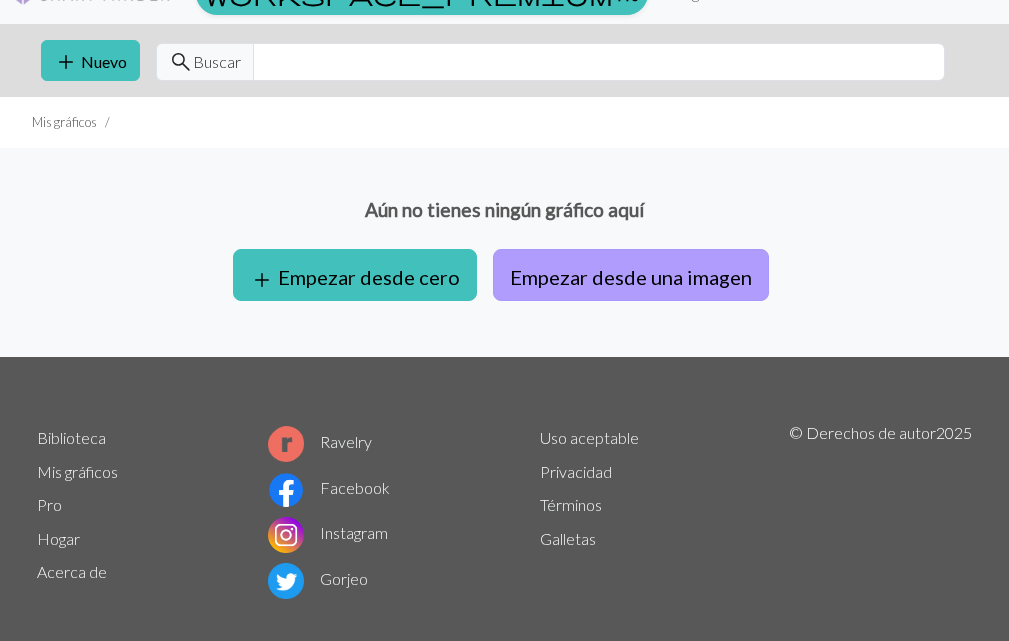
click at [613, 277] on font "Empezar desde una imagen" at bounding box center [631, 277] width 242 height 24
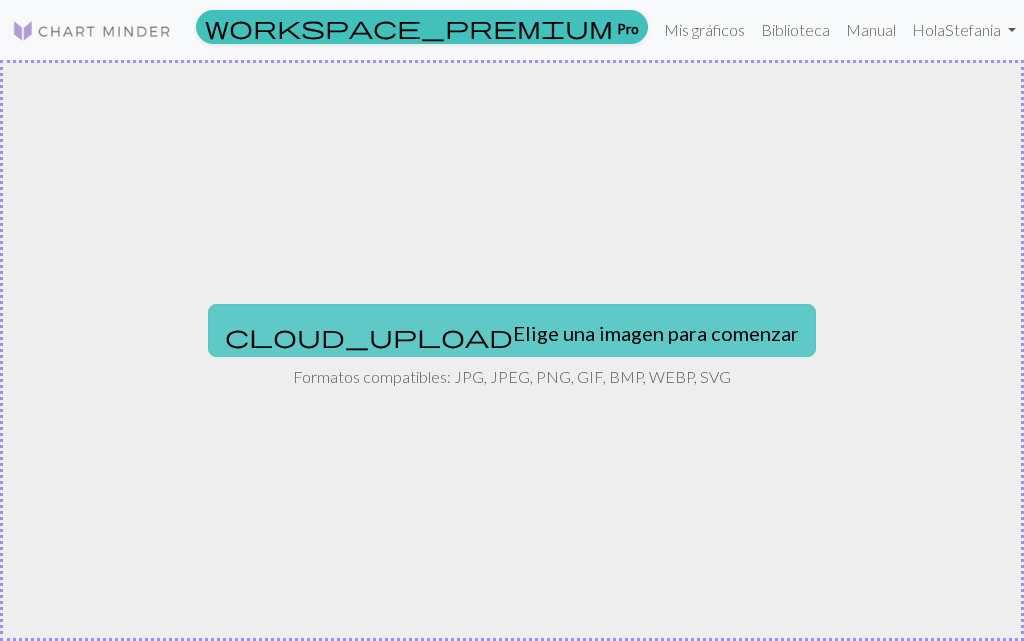
click at [643, 345] on button "cloud_upload Elige una imagen para comenzar" at bounding box center [512, 330] width 608 height 52
click at [576, 335] on font "Elige una imagen para comenzar" at bounding box center [656, 333] width 286 height 24
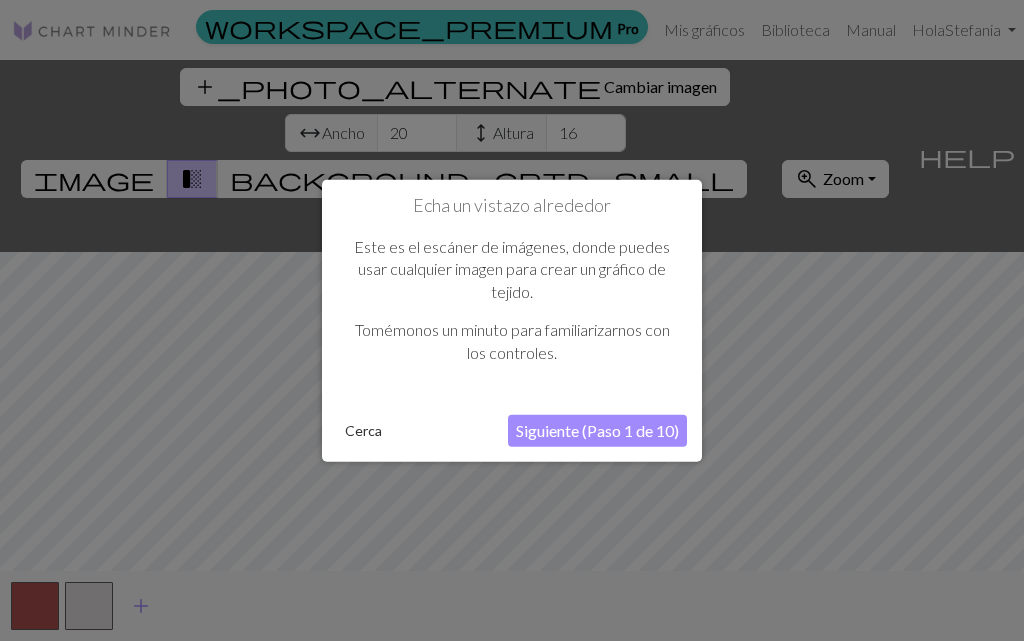
click at [637, 431] on font "Siguiente (Paso 1 de 10)" at bounding box center [597, 430] width 163 height 19
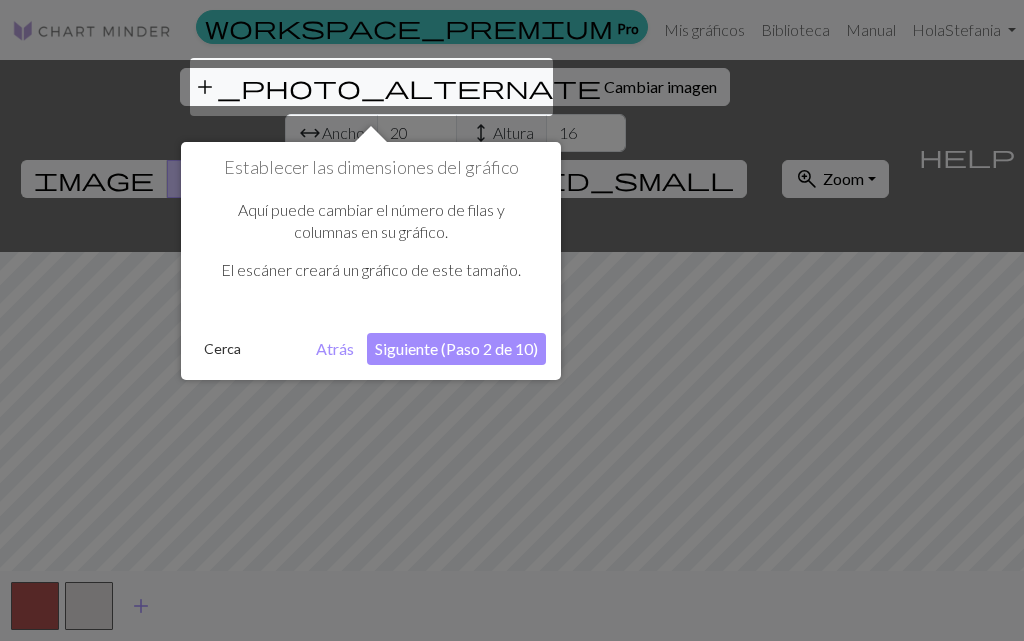
click at [232, 354] on font "Cerca" at bounding box center [222, 348] width 37 height 17
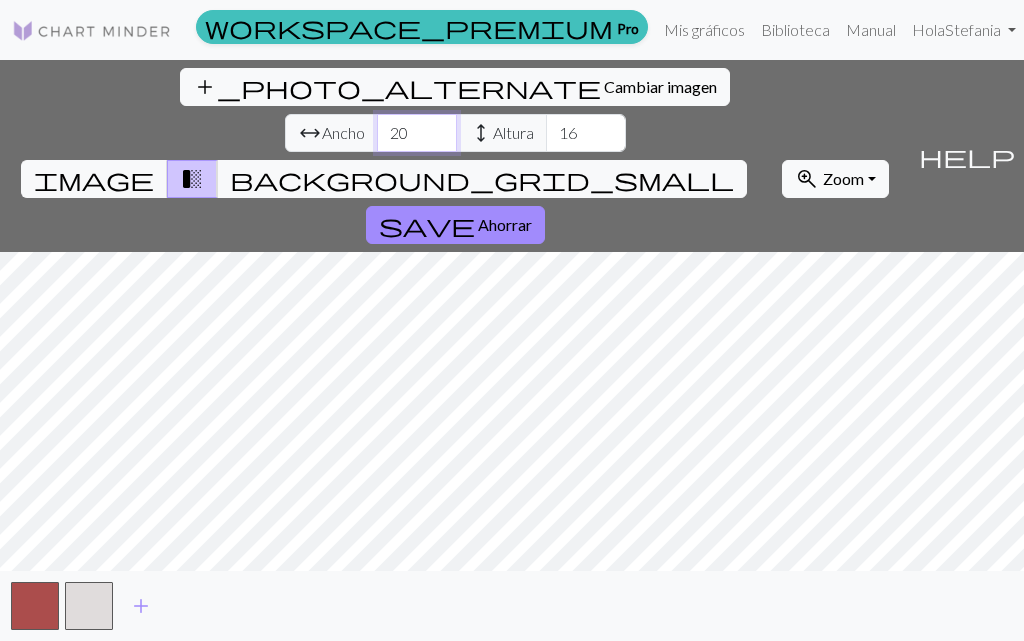
click at [377, 114] on input "20" at bounding box center [417, 133] width 80 height 38
type input "2"
type input "50"
click at [546, 114] on input "16" at bounding box center [586, 133] width 80 height 38
type input "1"
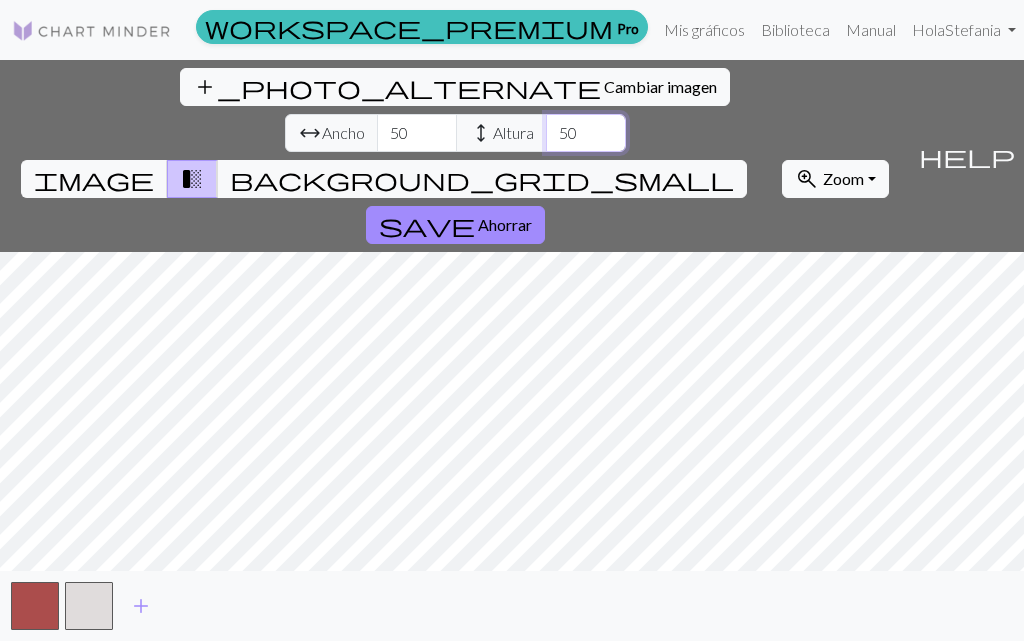
type input "50"
click at [509, 107] on div "add_photo_alternate Cambiar imagen arrow_range Ancho 50 height Altura 50 image …" at bounding box center [512, 350] width 1024 height 581
click at [509, 107] on div "add_photo_alternate Cambiar imagen arrow_range Ancho 50 height Altura 50 image …" at bounding box center [455, 156] width 910 height 192
click at [604, 87] on font "Cambiar imagen" at bounding box center [660, 86] width 113 height 19
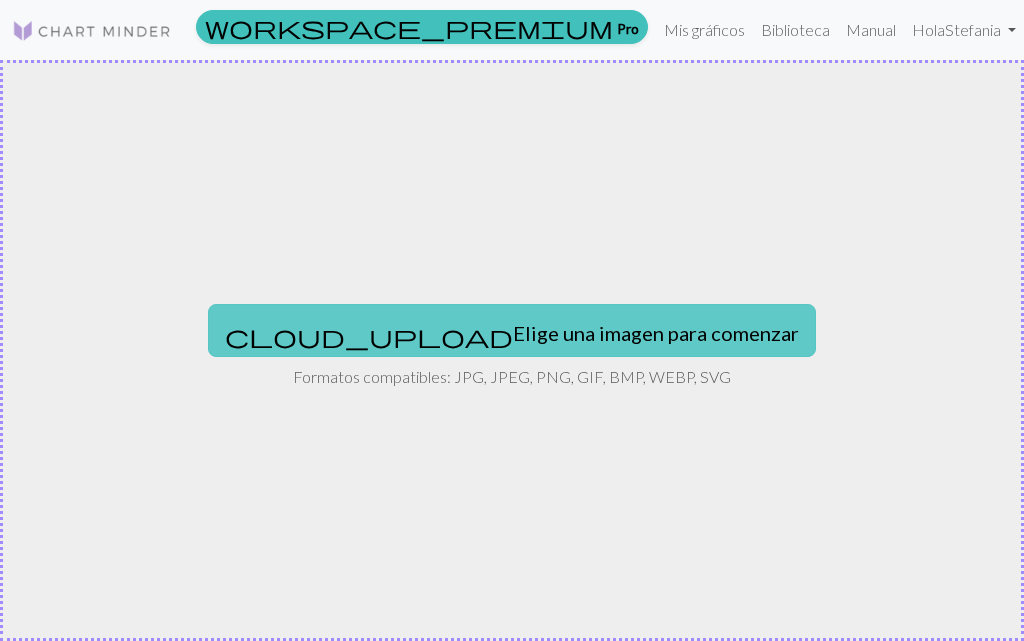
click at [592, 326] on font "Elige una imagen para comenzar" at bounding box center [656, 333] width 286 height 24
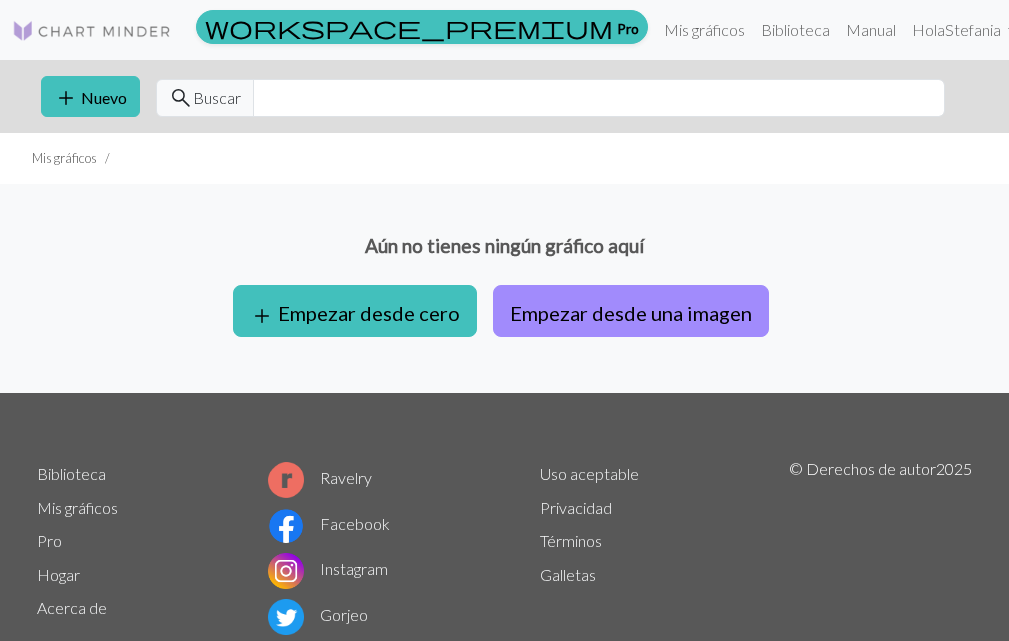
scroll to position [63, 0]
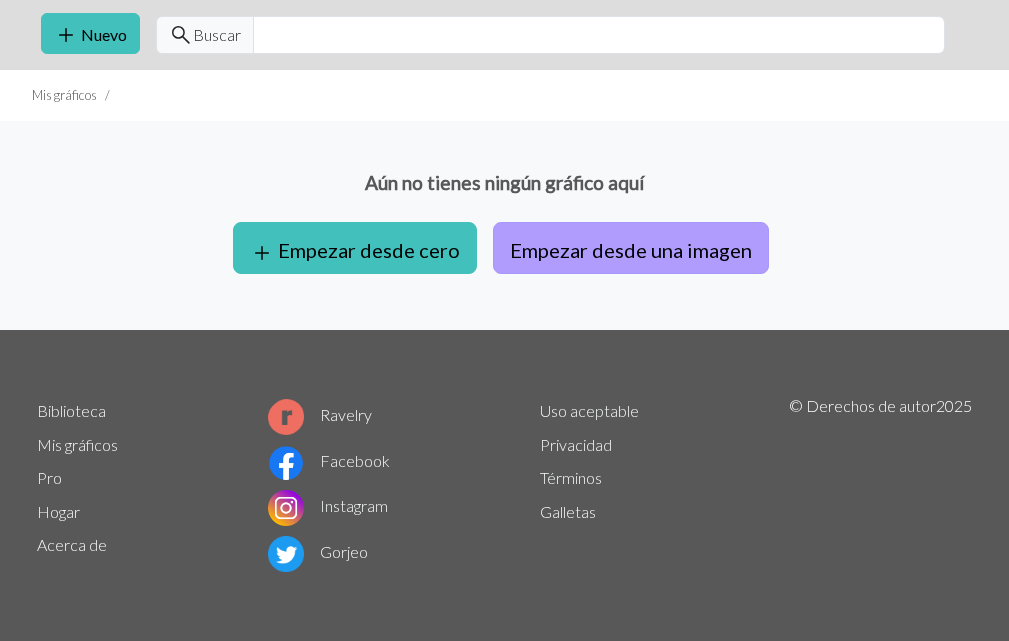
click at [654, 254] on font "Empezar desde una imagen" at bounding box center [631, 250] width 242 height 24
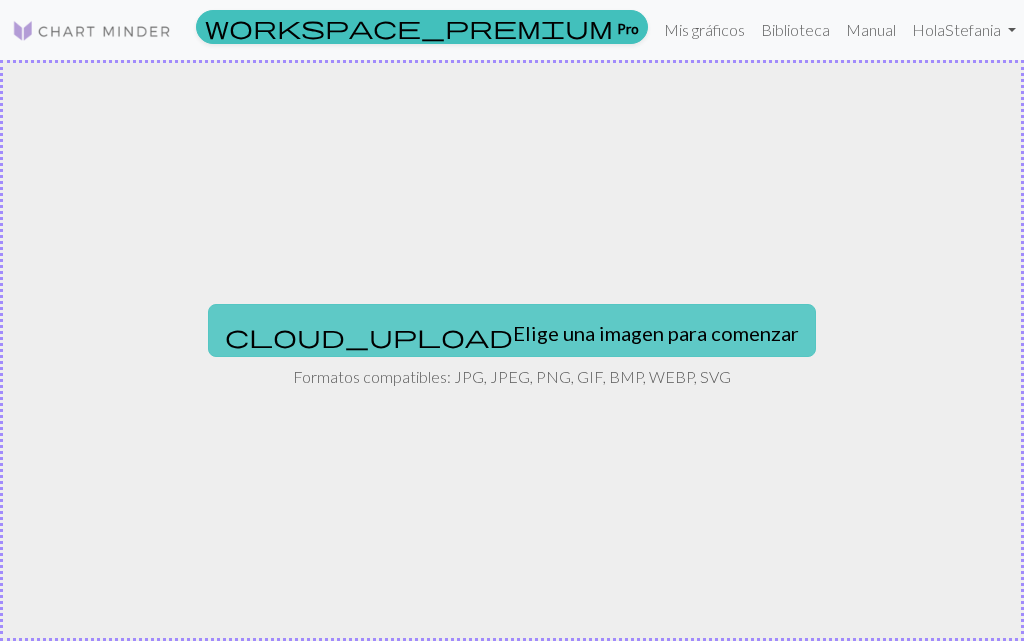
click at [577, 310] on button "cloud_upload Elige una imagen para comenzar" at bounding box center [512, 330] width 608 height 52
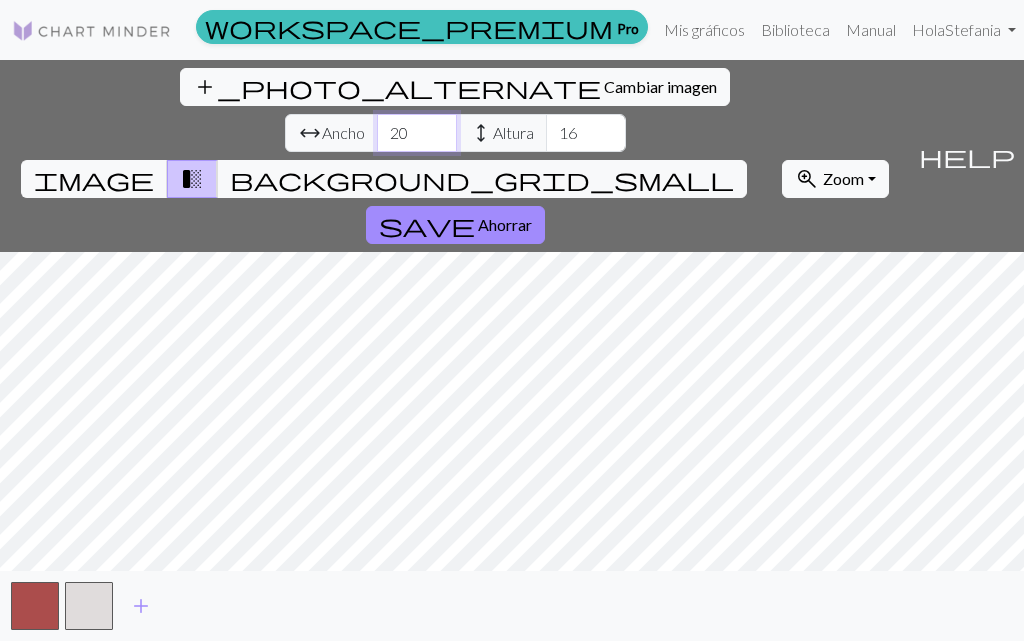
drag, startPoint x: 339, startPoint y: 83, endPoint x: 322, endPoint y: 79, distance: 17.5
click at [377, 114] on input "20" at bounding box center [417, 133] width 80 height 38
type input "2"
type input "50"
click at [546, 114] on input "16" at bounding box center [586, 133] width 80 height 38
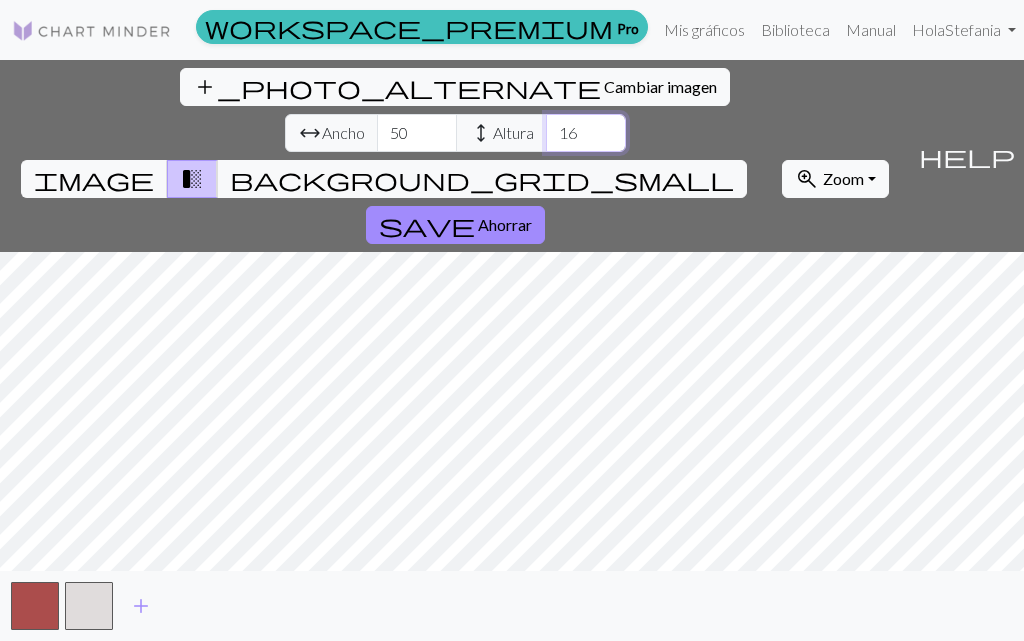
type input "1"
type input "50"
click at [204, 165] on span "transition_fade" at bounding box center [192, 179] width 24 height 28
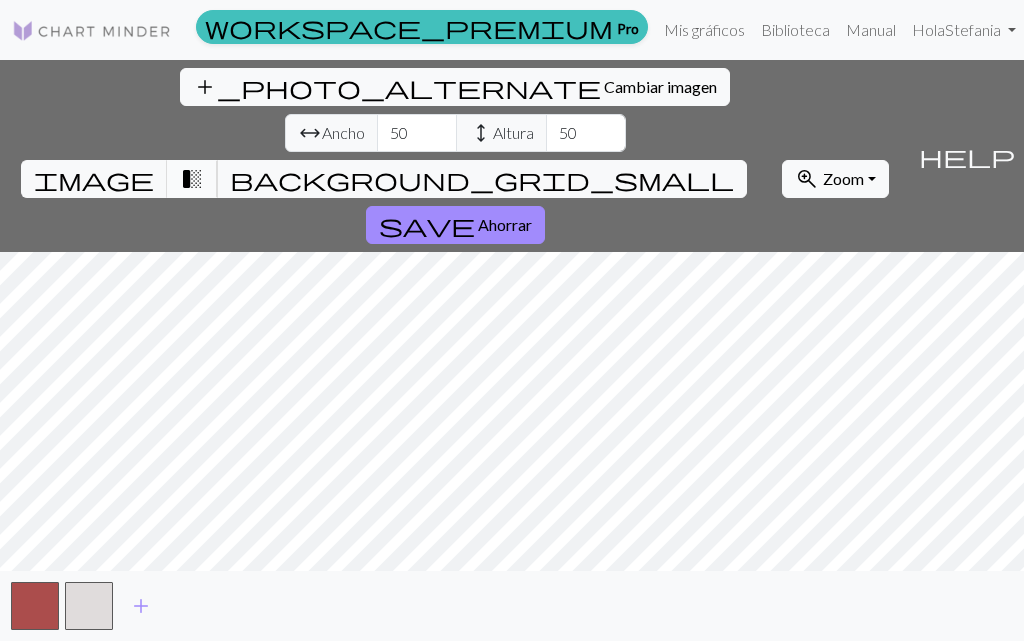
click at [204, 165] on span "transition_fade" at bounding box center [192, 179] width 24 height 28
click at [823, 169] on font "Zoom" at bounding box center [843, 178] width 41 height 19
click at [154, 165] on span "image" at bounding box center [94, 179] width 120 height 28
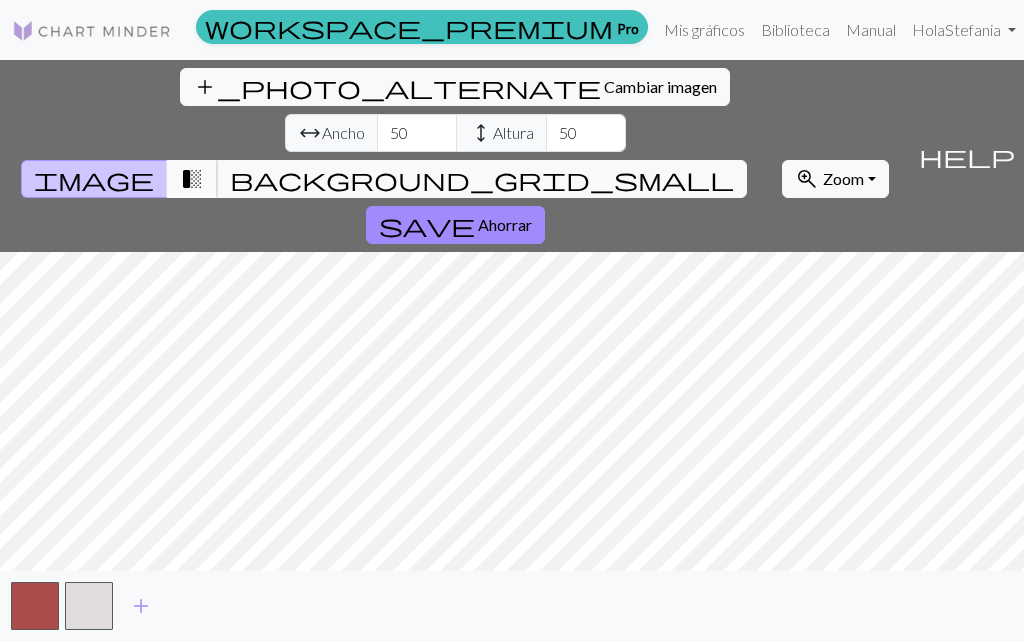
click at [204, 165] on span "transition_fade" at bounding box center [192, 179] width 24 height 28
click at [154, 165] on span "image" at bounding box center [94, 179] width 120 height 28
click at [218, 160] on button "transition_fade" at bounding box center [192, 179] width 51 height 38
click at [204, 165] on span "transition_fade" at bounding box center [192, 179] width 24 height 28
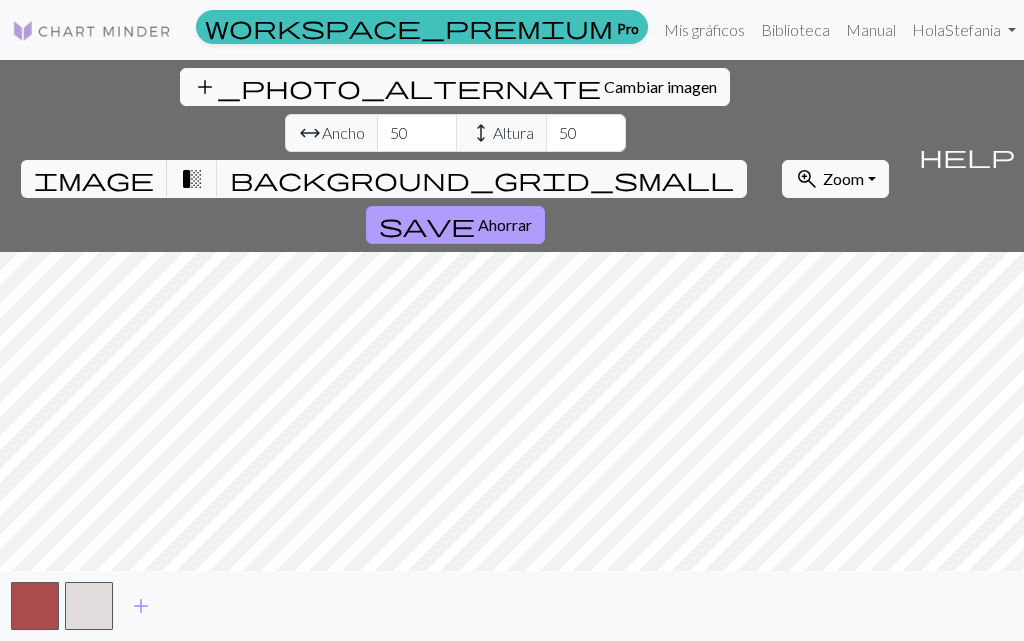
click at [545, 206] on button "save Ahorrar" at bounding box center [455, 225] width 179 height 38
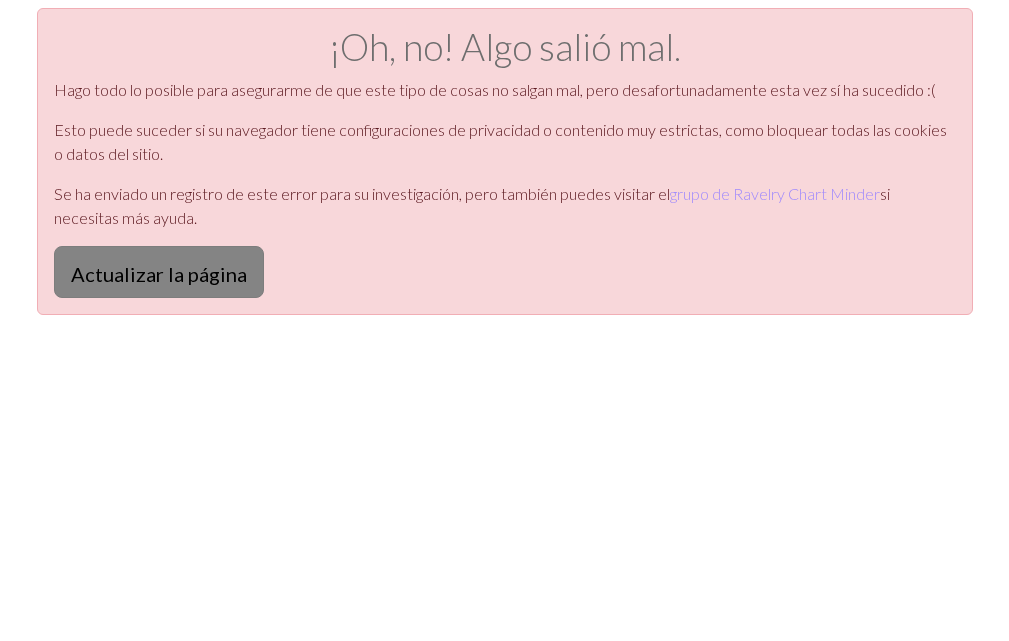
click at [204, 268] on font "Actualizar la página" at bounding box center [159, 274] width 176 height 24
